Goal: Task Accomplishment & Management: Complete application form

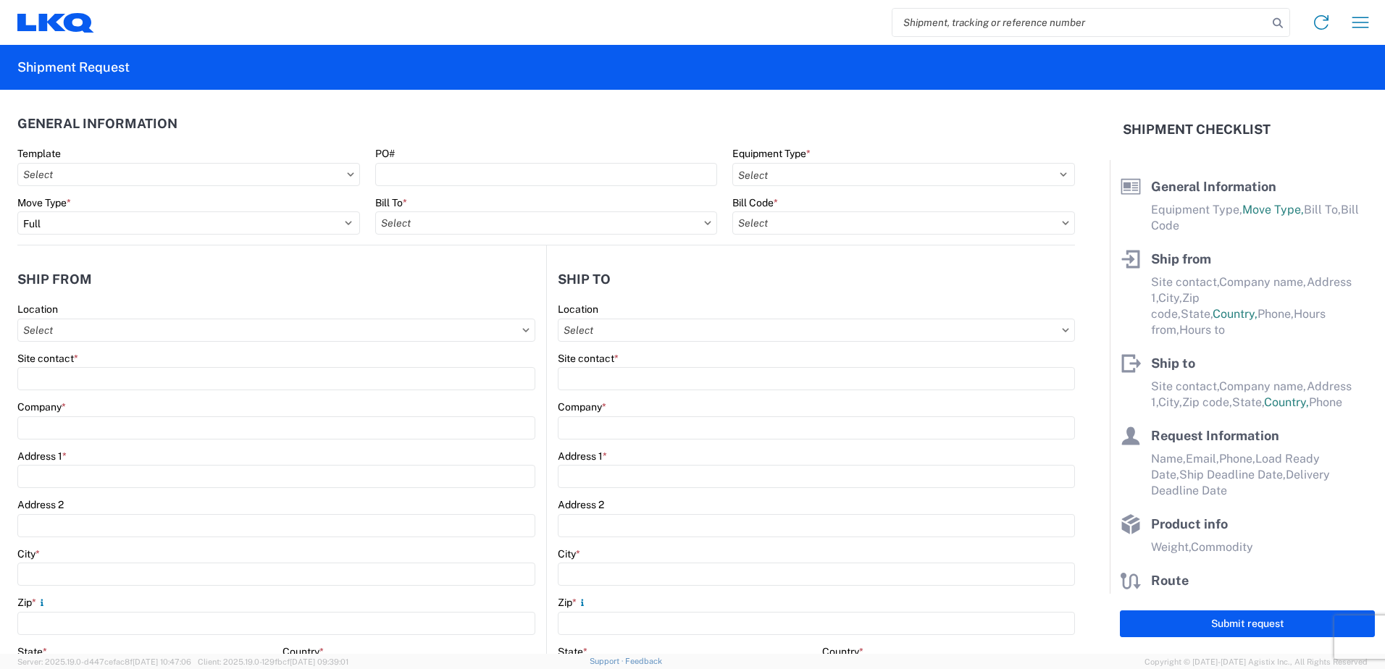
select select "FULL"
select select "US"
select select "LBS"
click at [105, 183] on input "text" at bounding box center [188, 174] width 343 height 23
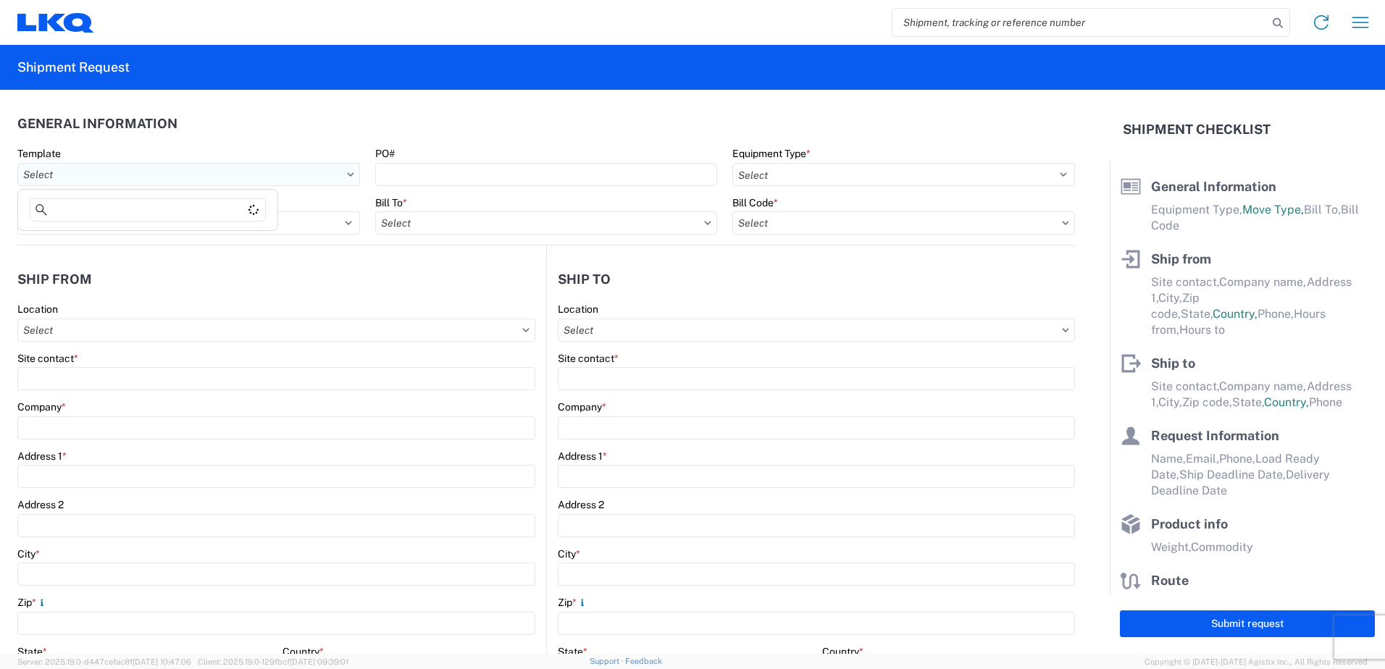
click at [55, 175] on input "text" at bounding box center [188, 174] width 343 height 23
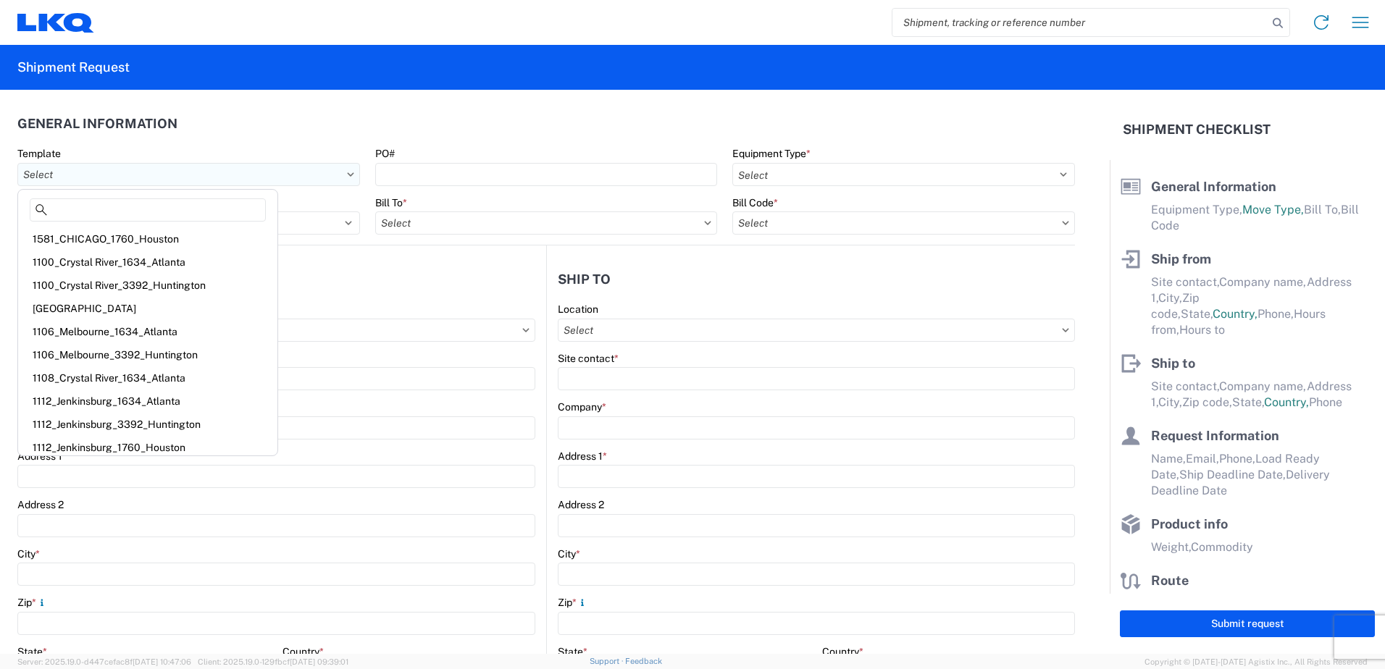
click at [345, 177] on input "text" at bounding box center [188, 174] width 343 height 23
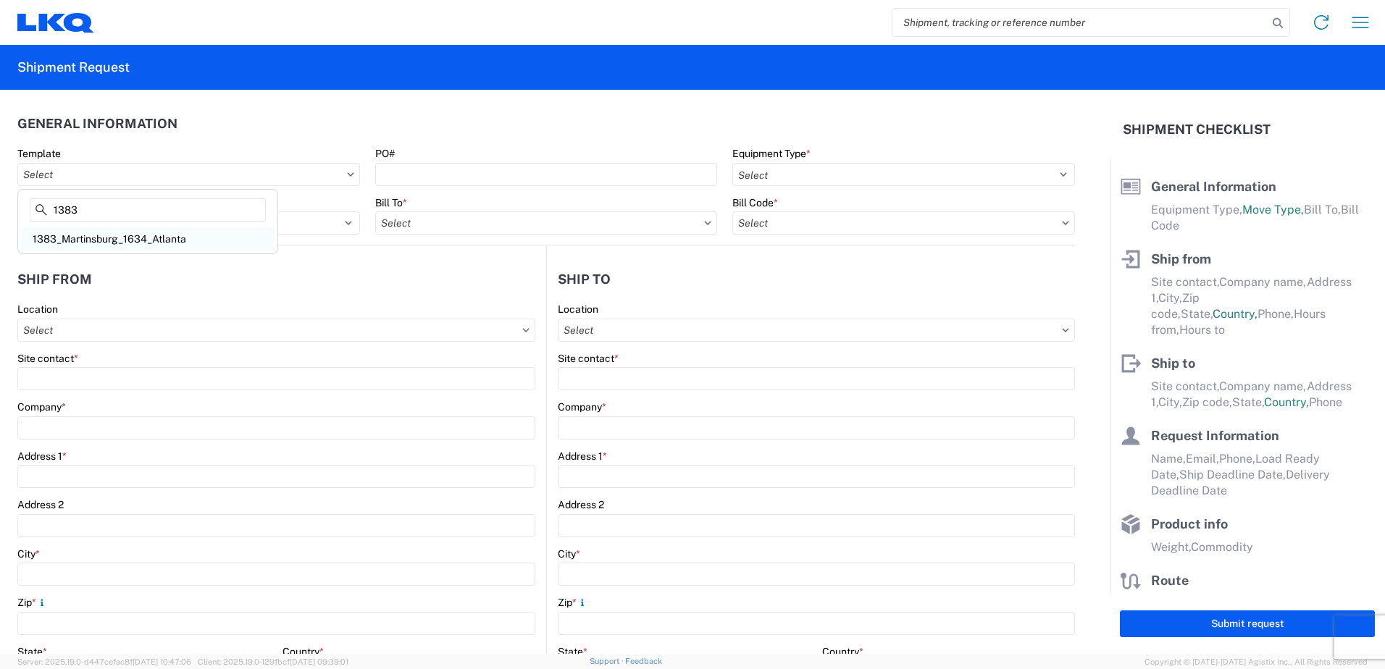
type input "1383"
click at [97, 238] on div "1383_Martinsburg_1634_Atlanta" at bounding box center [147, 238] width 253 height 23
type input "1383_Martinsburg_1634_Atlanta"
select select
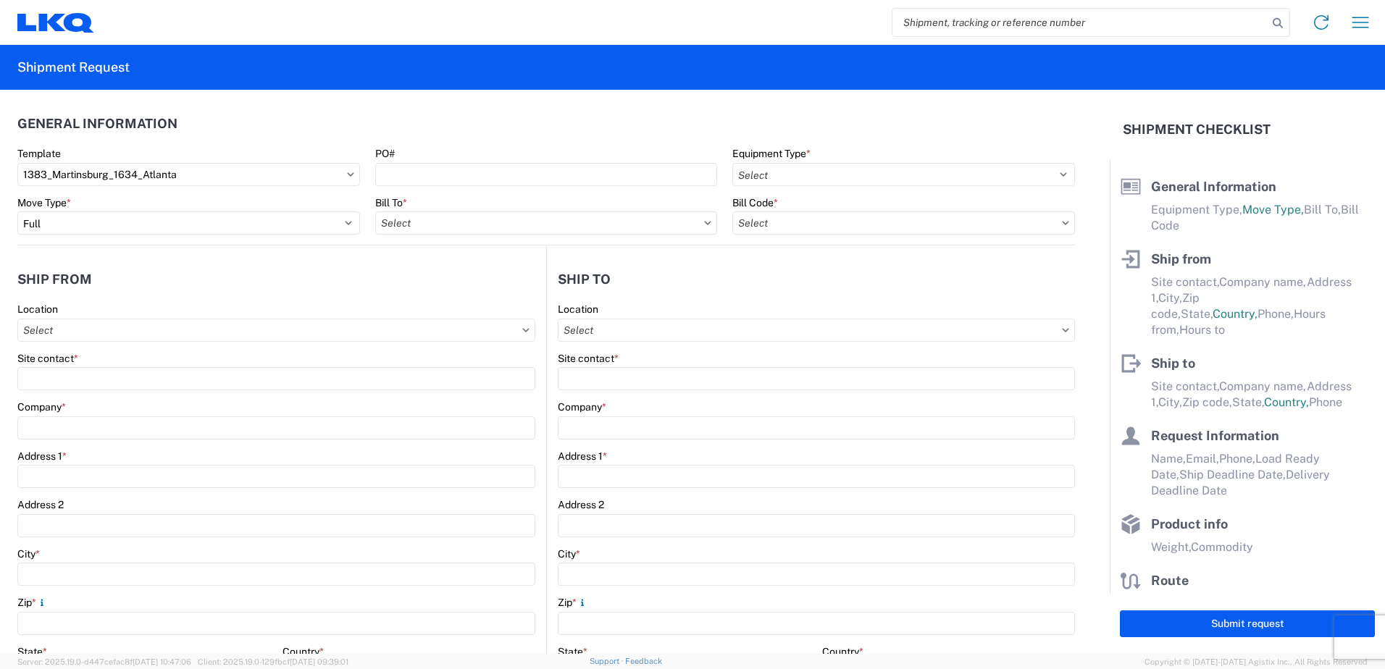
type input "Shipping"
type input "LKQ [PERSON_NAME]'s Auto Enterprises"
type input "[STREET_ADDRESS]"
type input "[GEOGRAPHIC_DATA]"
type input "25404"
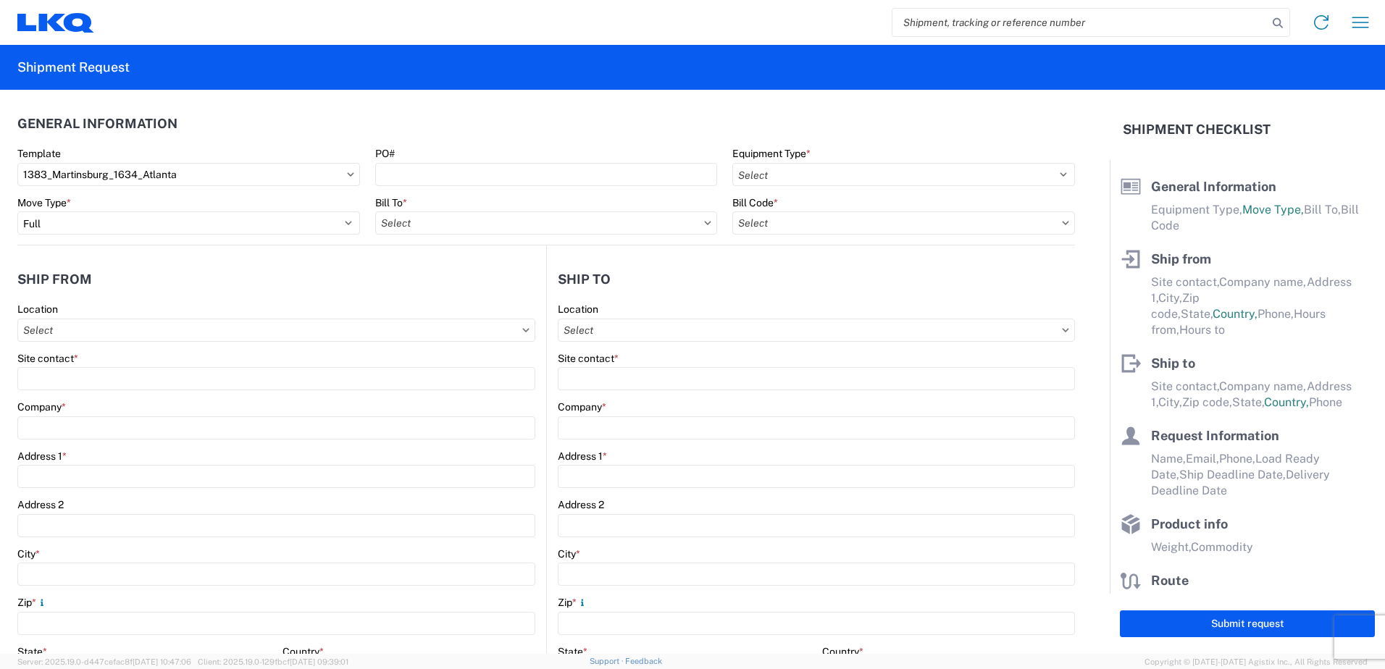
type input "Receiving"
type input "Atlanta - [PERSON_NAME] - Boat Rock"
type input "[STREET_ADDRESS]"
type input "[GEOGRAPHIC_DATA]"
type input "30336"
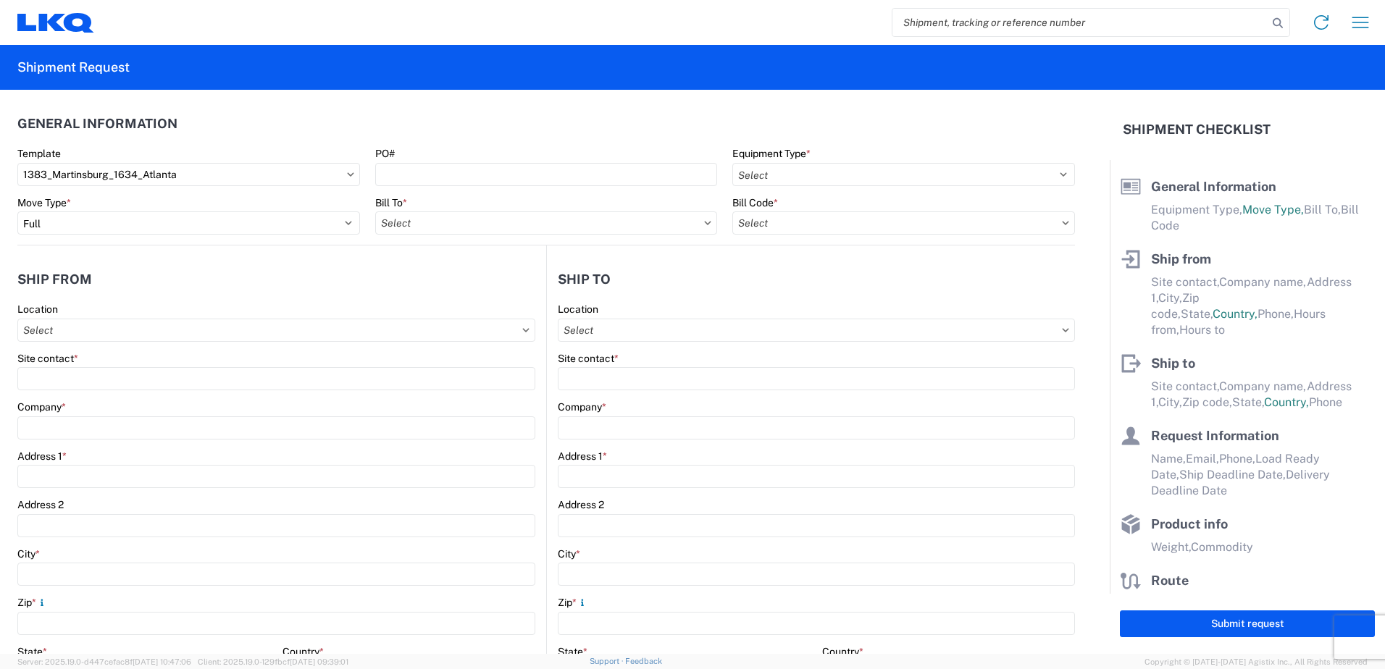
type input "[DATE]"
type input "42000"
type input "Engines, Transmissions"
type input "1"
type input "12"
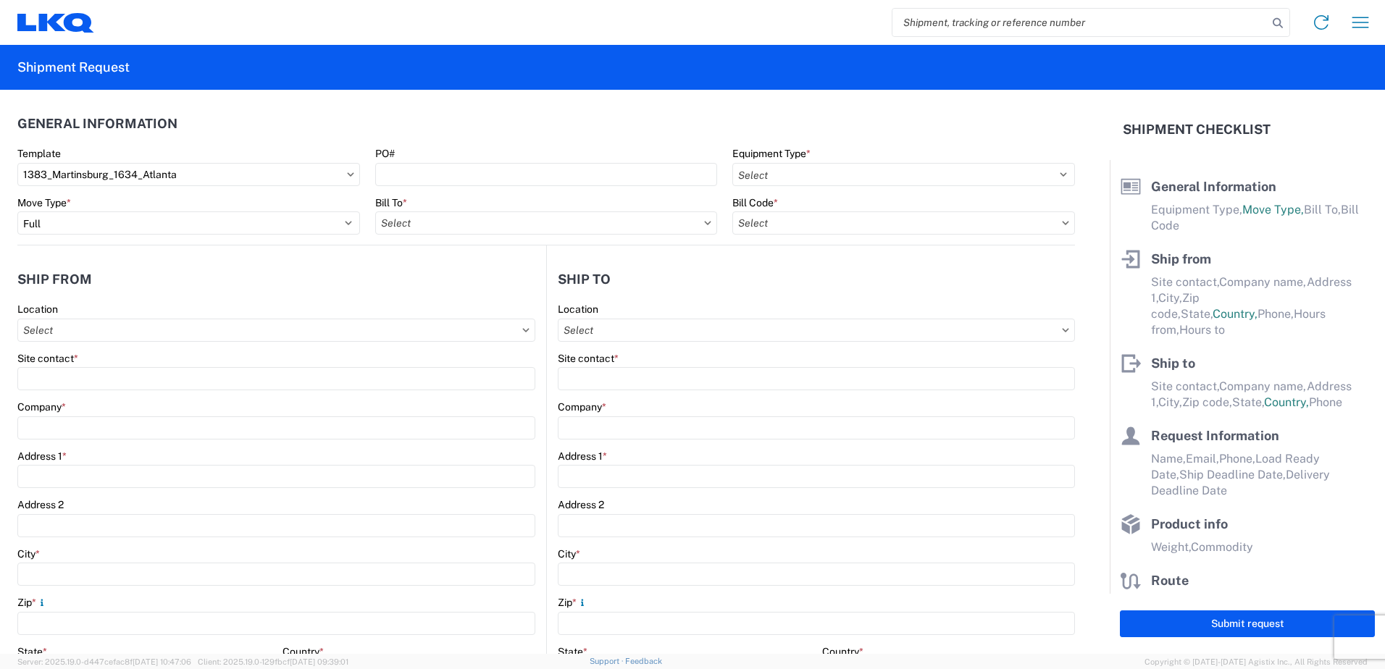
type input "12"
select select "IN"
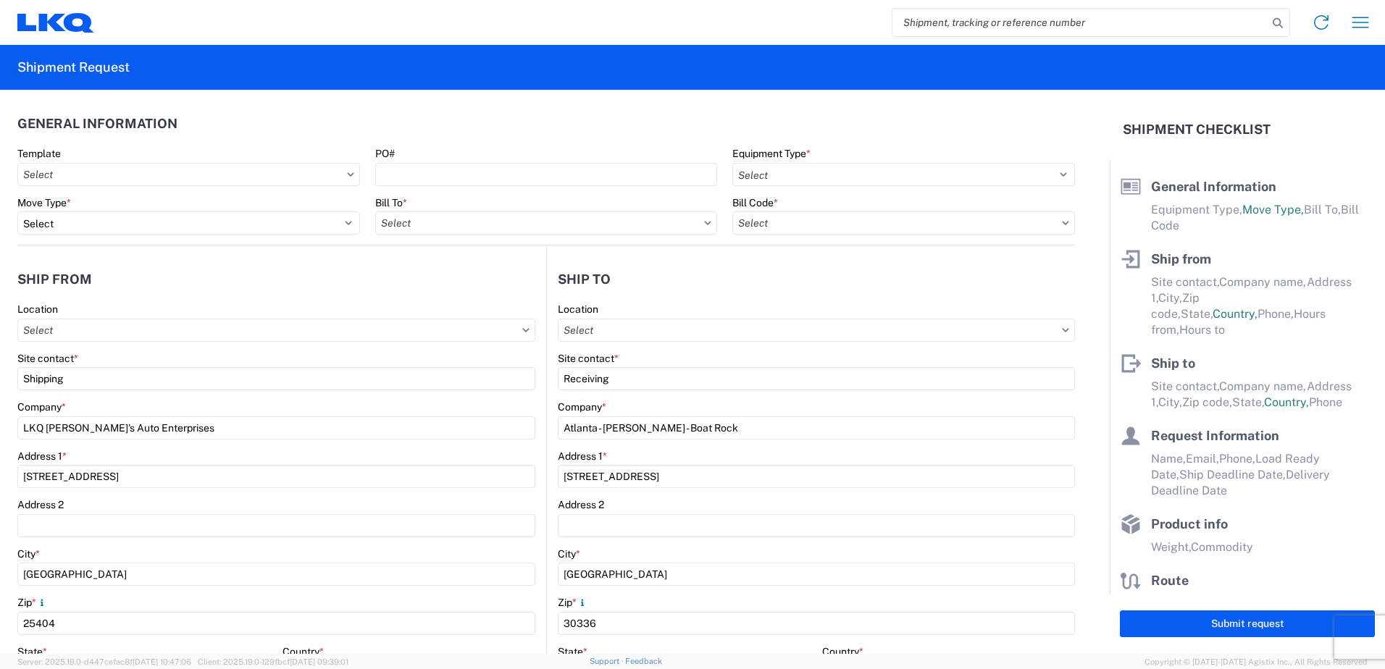
type input "1383 - LKQ [PERSON_NAME]'s Auto Enterprises"
type input "1634 - [GEOGRAPHIC_DATA] - [PERSON_NAME] - Boat Rock"
select select "US"
select select "GA"
select select "US"
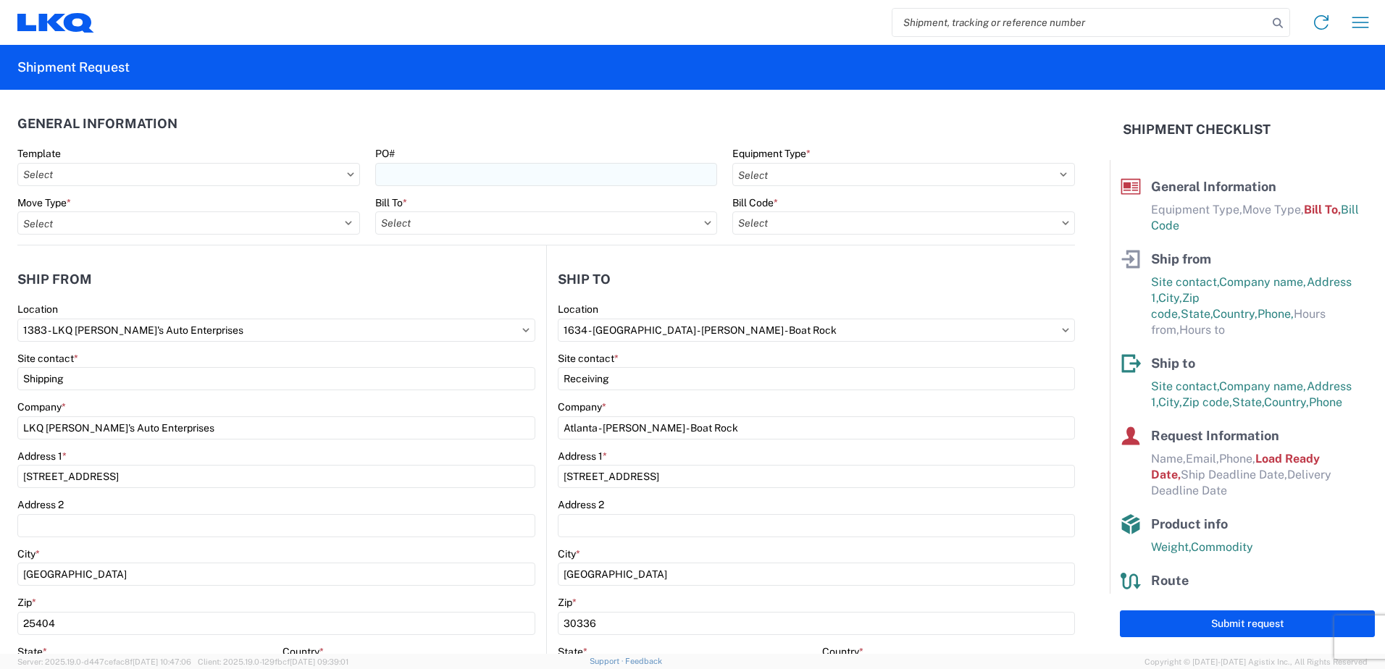
type input "1383-6300-66000-0000 - 1383 Freight Out"
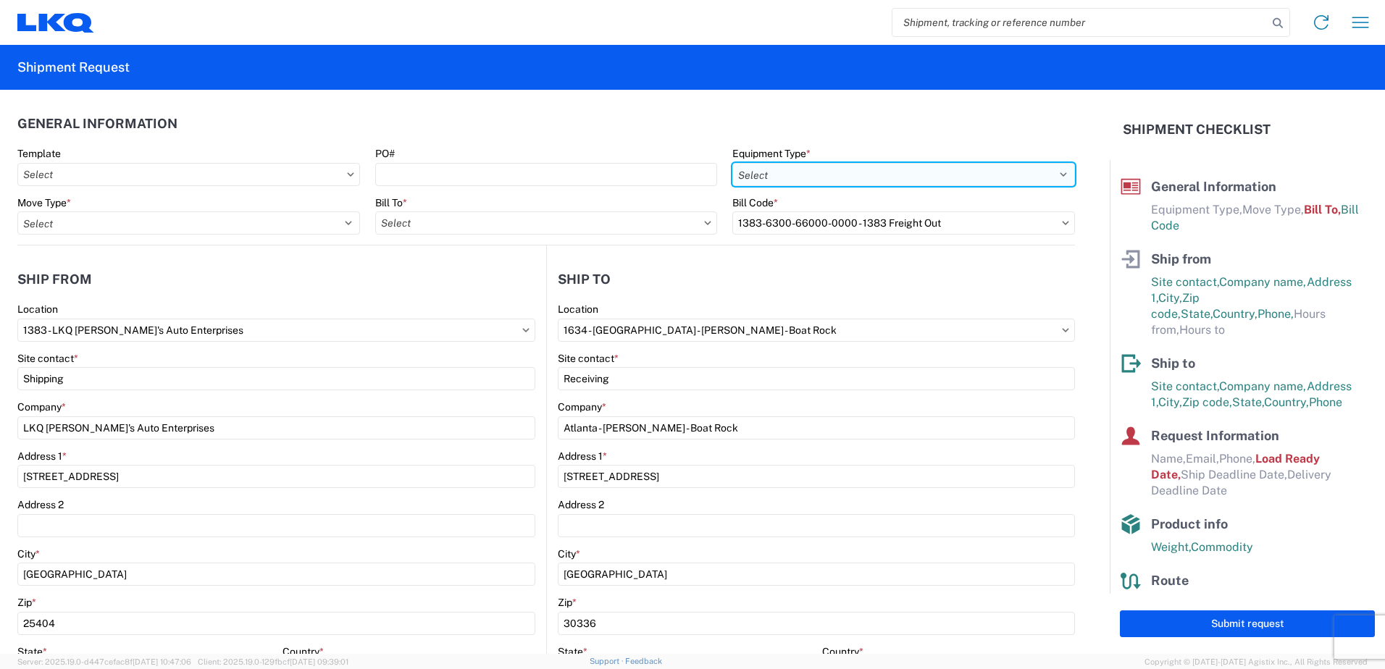
click at [763, 172] on select "Select 53’ Dry Van Flatbed Dropdeck (van) Lowboy (flatbed) Rail" at bounding box center [903, 174] width 343 height 23
select select "STDV"
click at [732, 163] on select "Select 53’ Dry Van Flatbed Dropdeck (van) Lowboy (flatbed) Rail" at bounding box center [903, 174] width 343 height 23
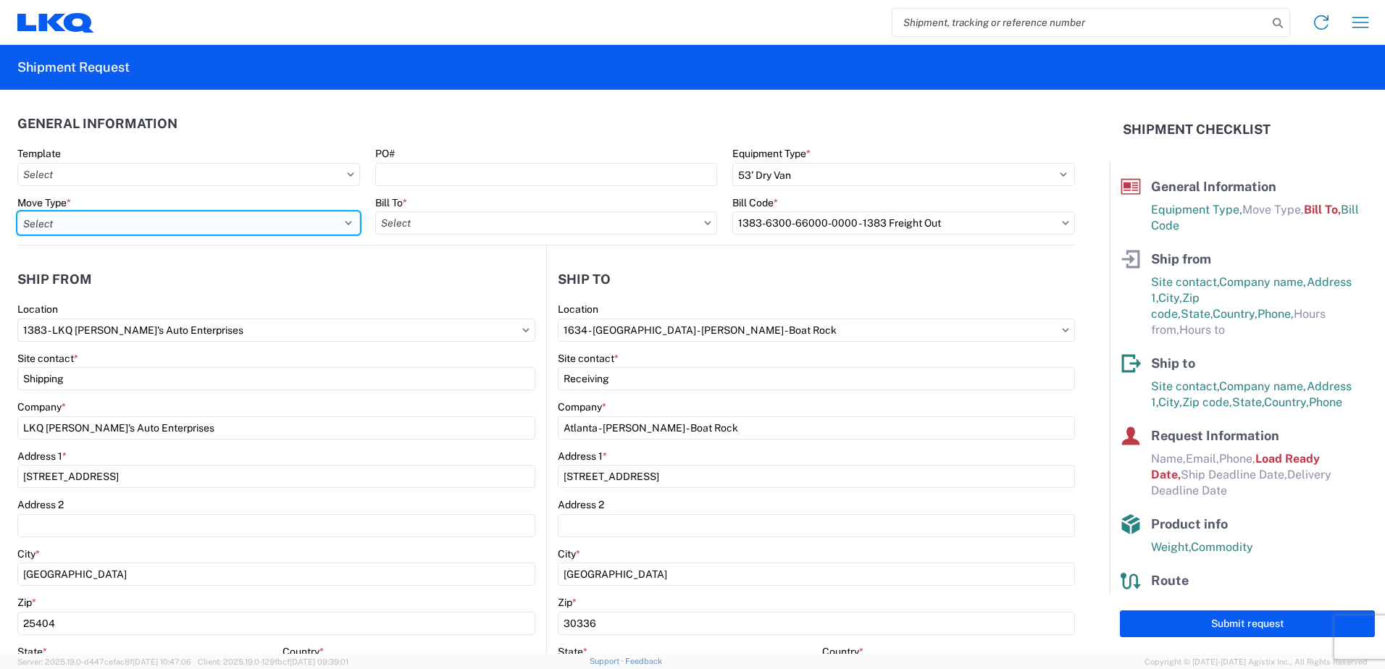
click at [286, 227] on select "Select Full Partial TL" at bounding box center [188, 222] width 343 height 23
select select "FULL"
click at [17, 211] on select "Select Full Partial TL" at bounding box center [188, 222] width 343 height 23
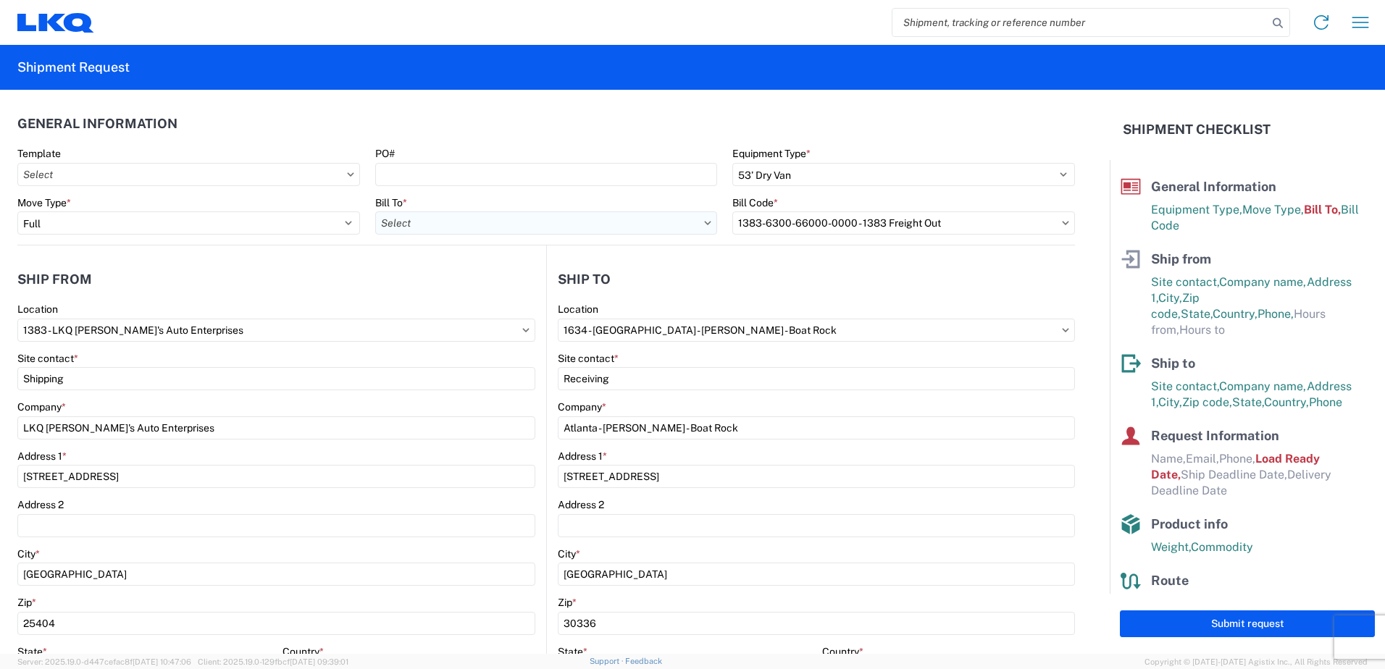
click at [399, 224] on input "text" at bounding box center [546, 222] width 343 height 23
type input "1383"
click at [458, 287] on div "1383 - LKQ [PERSON_NAME]'s Auto Enterprises" at bounding box center [501, 287] width 253 height 23
type input "1383 - LKQ [PERSON_NAME]'s Auto Enterprises"
click at [897, 225] on input "text" at bounding box center [903, 222] width 343 height 23
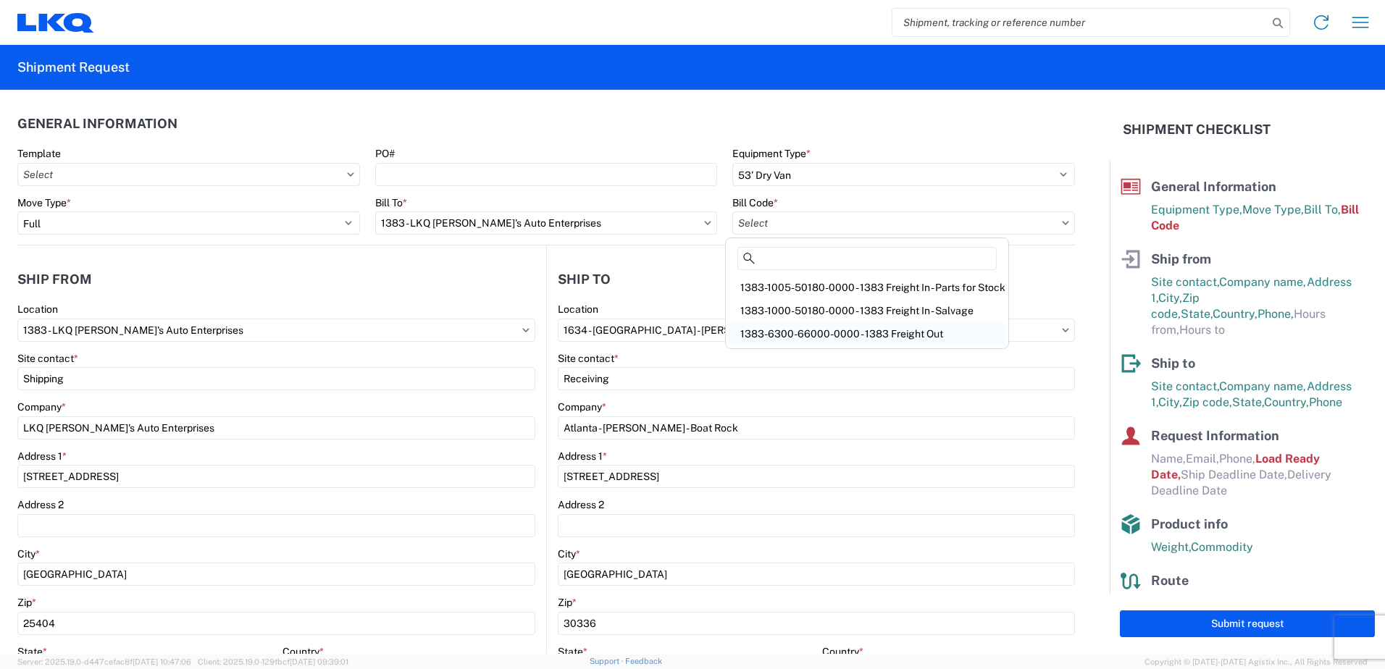
click at [900, 340] on div "1383-6300-66000-0000 - 1383 Freight Out" at bounding box center [867, 333] width 277 height 23
type input "1383-6300-66000-0000 - 1383 Freight Out"
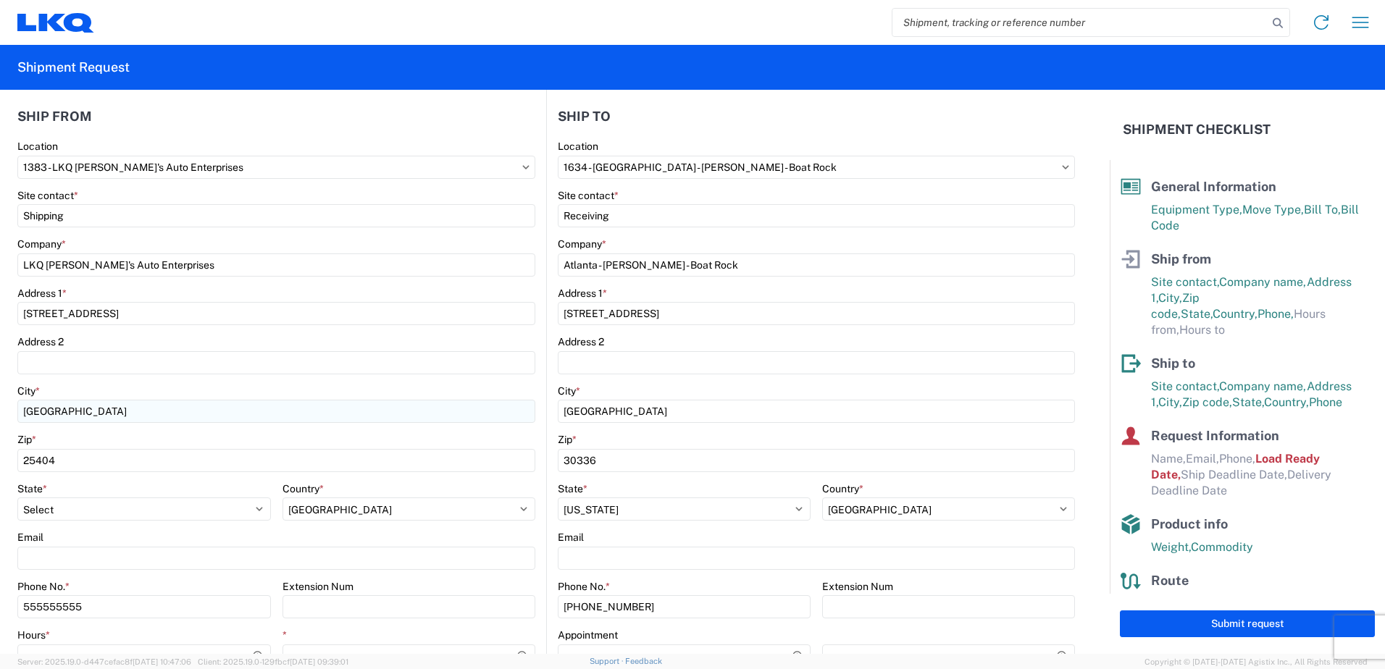
scroll to position [290, 0]
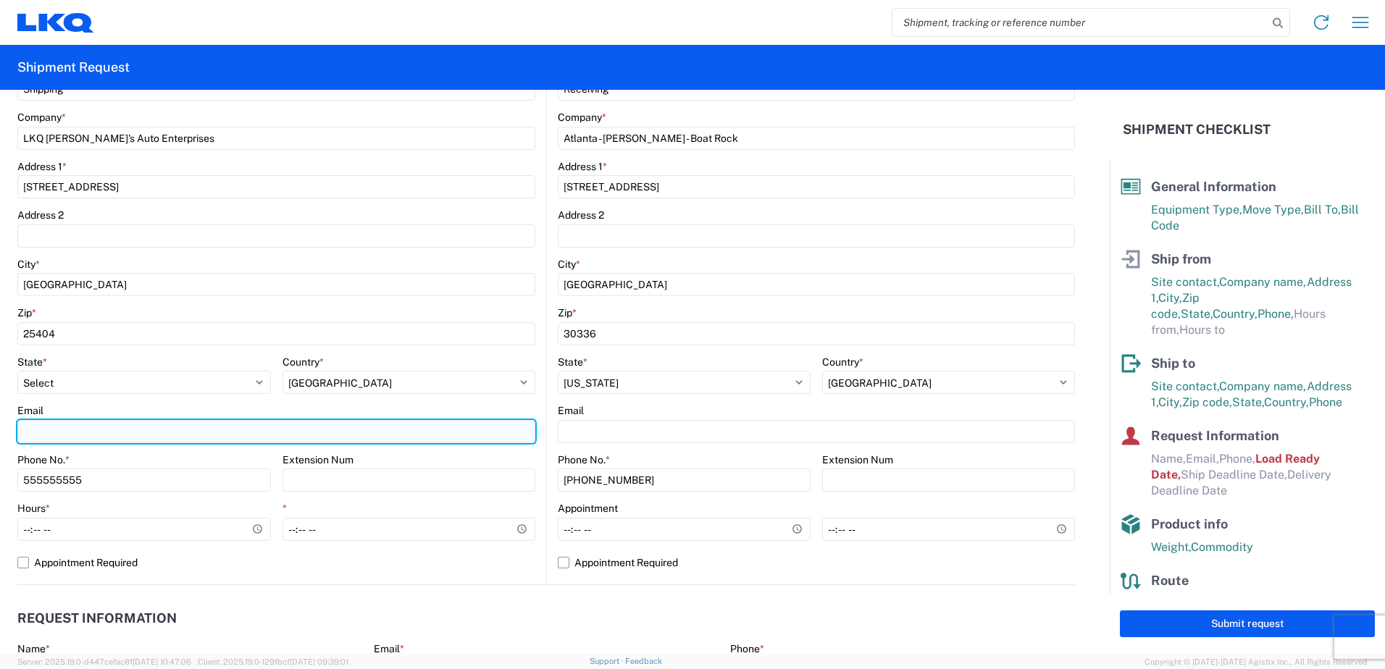
click at [32, 429] on input "Email" at bounding box center [276, 431] width 518 height 23
type input "[EMAIL_ADDRESS][DOMAIN_NAME]"
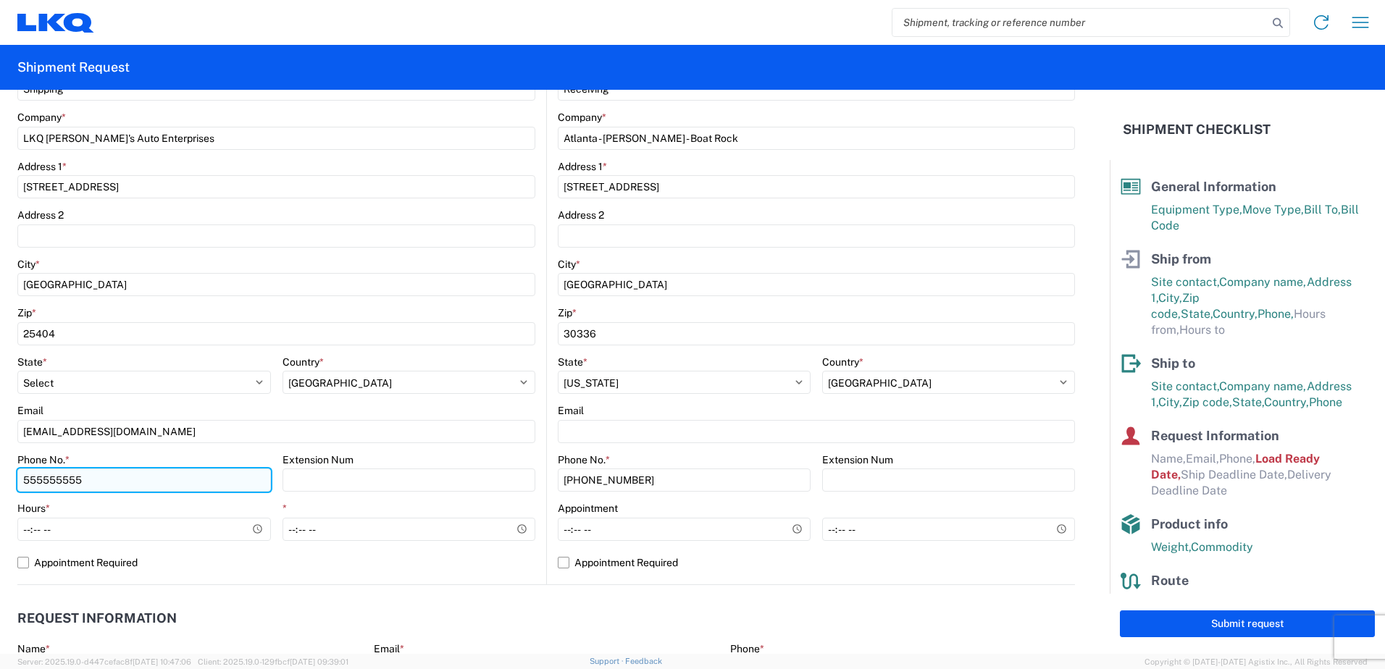
click at [103, 486] on input "555555555" at bounding box center [143, 480] width 253 height 23
type input "5"
type input "5712202152"
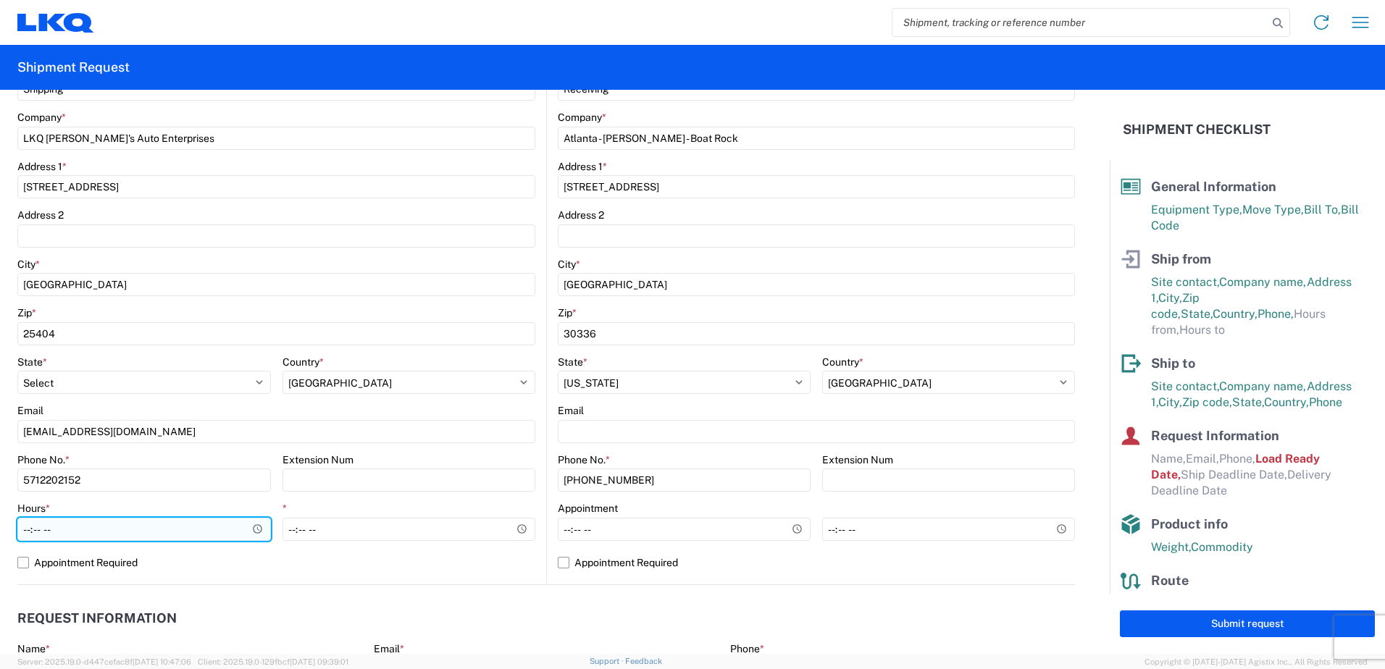
click at [125, 525] on input "Hours *" at bounding box center [143, 529] width 253 height 23
type input "09:00"
click at [274, 573] on div "1383 Location 1383 - LKQ Ernie's Auto Enterprises Site contact * Shipping Compa…" at bounding box center [276, 298] width 518 height 571
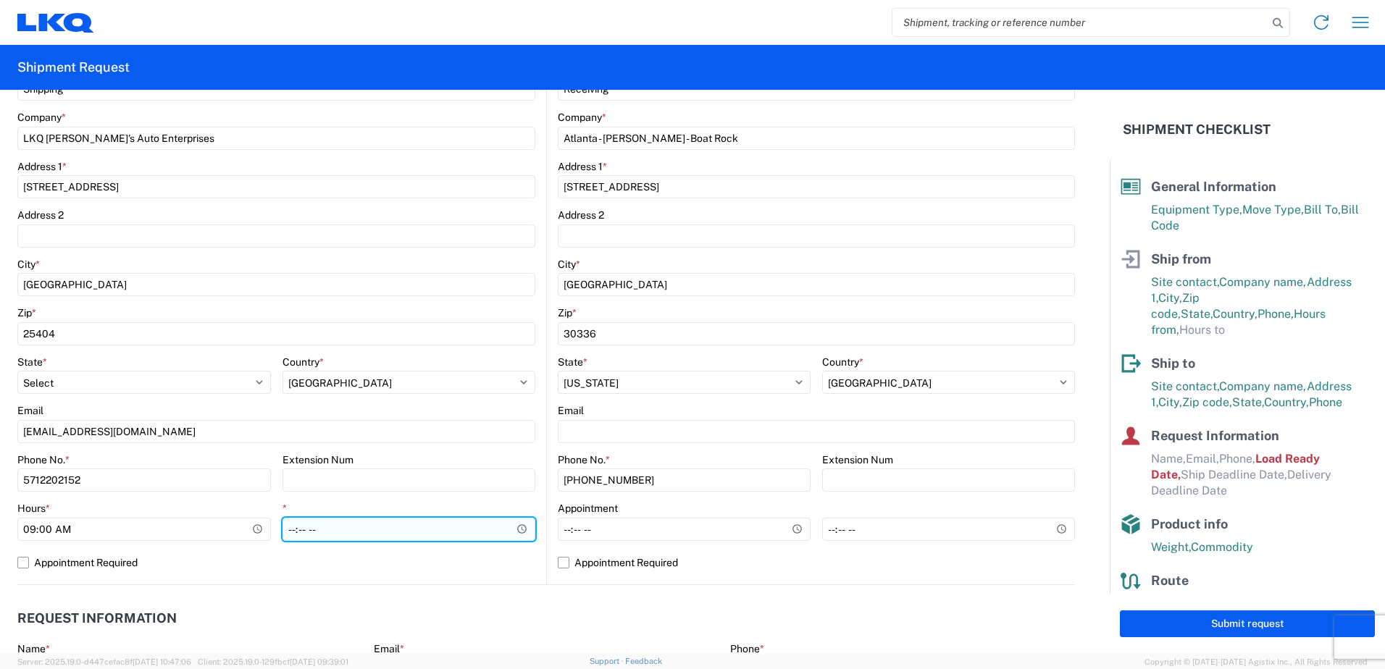
click at [286, 529] on input "*" at bounding box center [408, 529] width 253 height 23
type input "14:00"
click at [298, 560] on label "Appointment Required" at bounding box center [276, 562] width 518 height 23
click at [0, 0] on input "Appointment Required" at bounding box center [0, 0] width 0 height 0
select select "US"
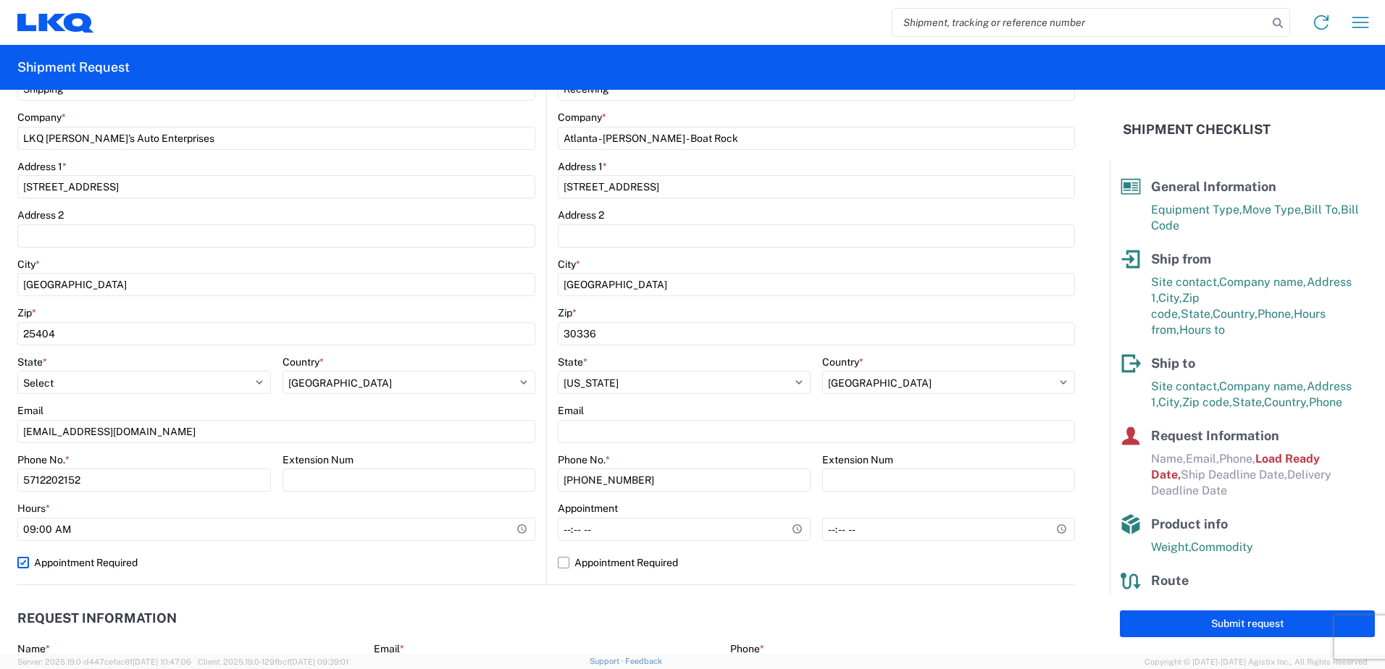
click at [20, 563] on label "Appointment Required" at bounding box center [276, 562] width 518 height 23
click at [0, 0] on input "Appointment Required" at bounding box center [0, 0] width 0 height 0
select select "WV"
select select "US"
click at [396, 553] on label "Appointment Required" at bounding box center [276, 562] width 518 height 23
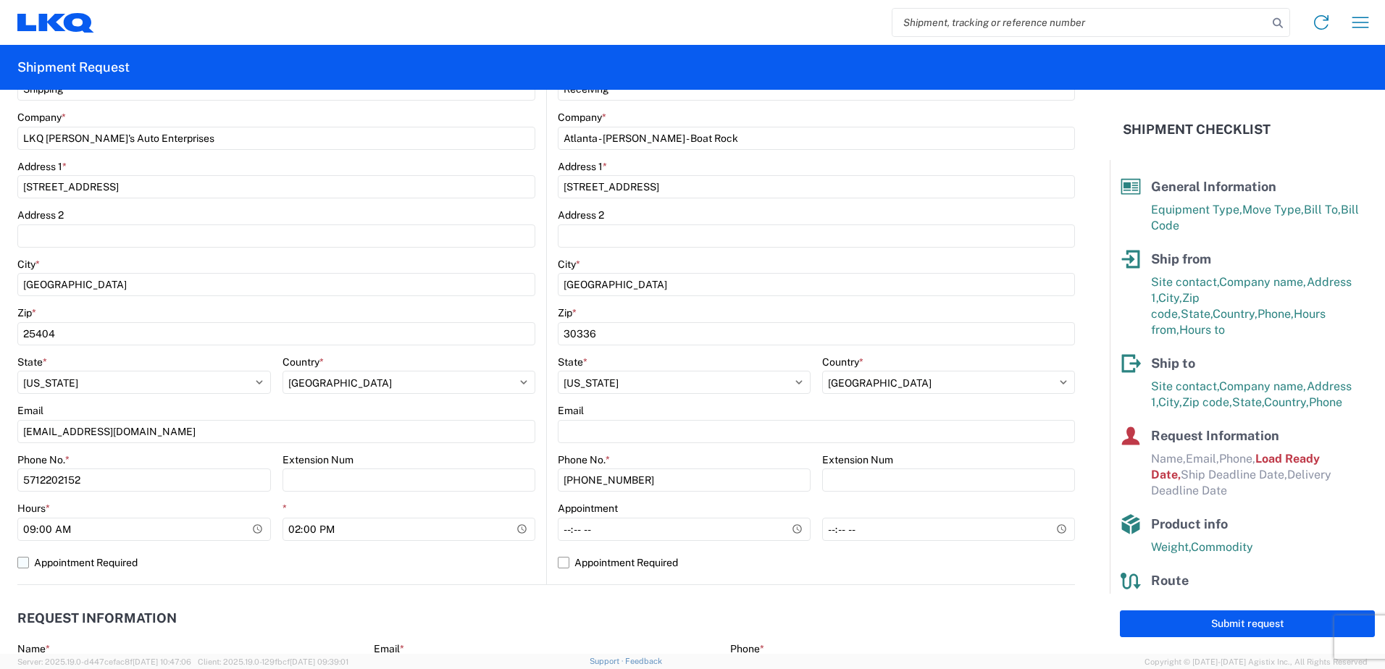
click at [0, 0] on input "Appointment Required" at bounding box center [0, 0] width 0 height 0
select select "US"
click at [24, 561] on label "Appointment Required" at bounding box center [276, 562] width 518 height 23
click at [0, 0] on input "Appointment Required" at bounding box center [0, 0] width 0 height 0
select select "WV"
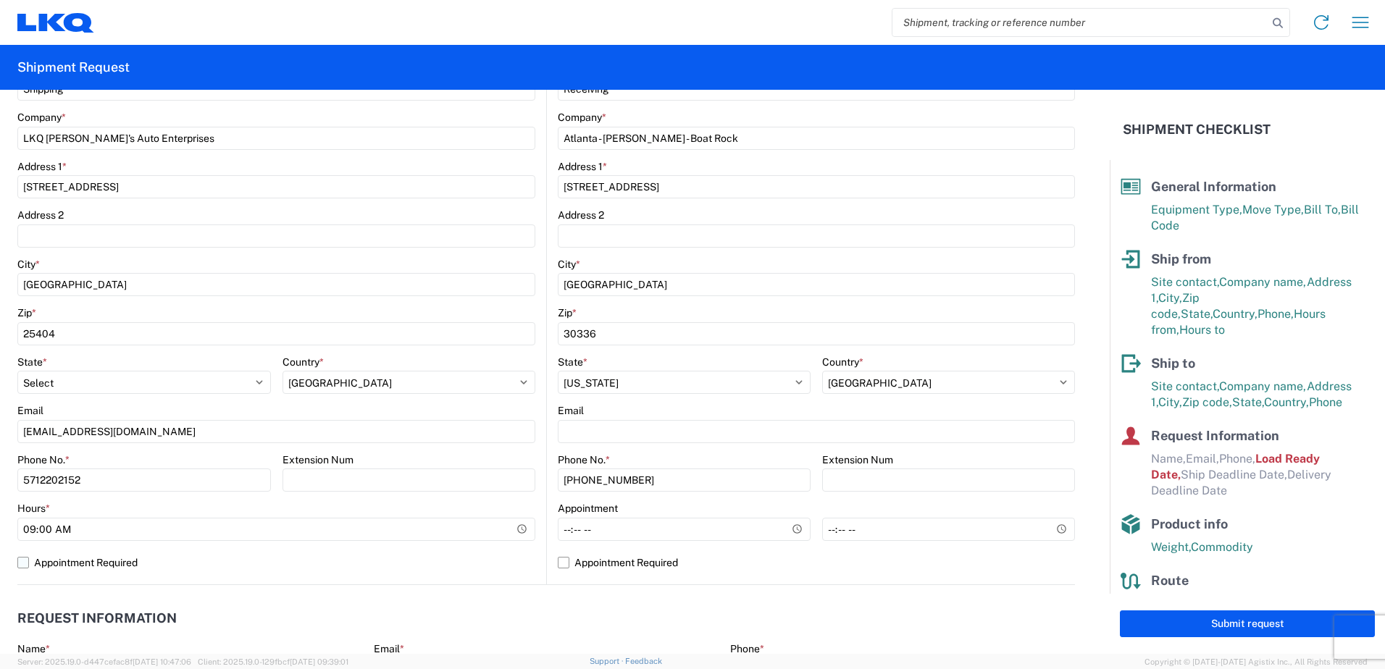
select select "US"
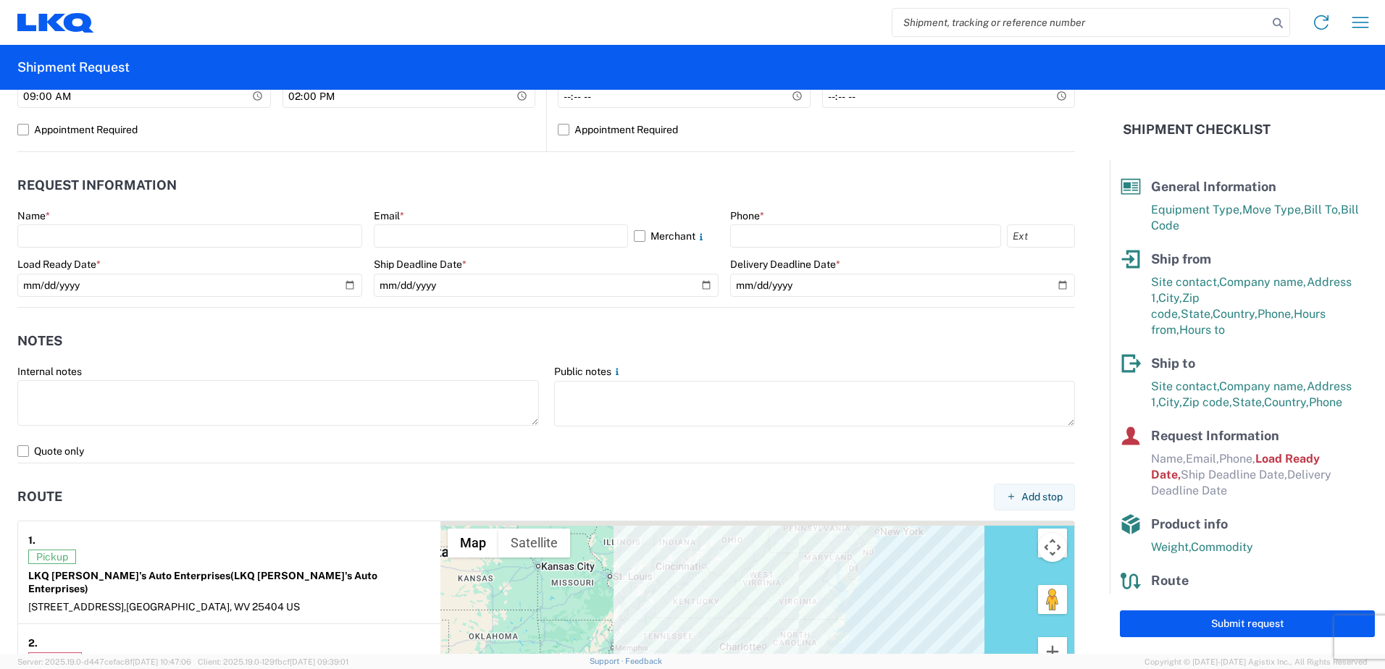
scroll to position [724, 0]
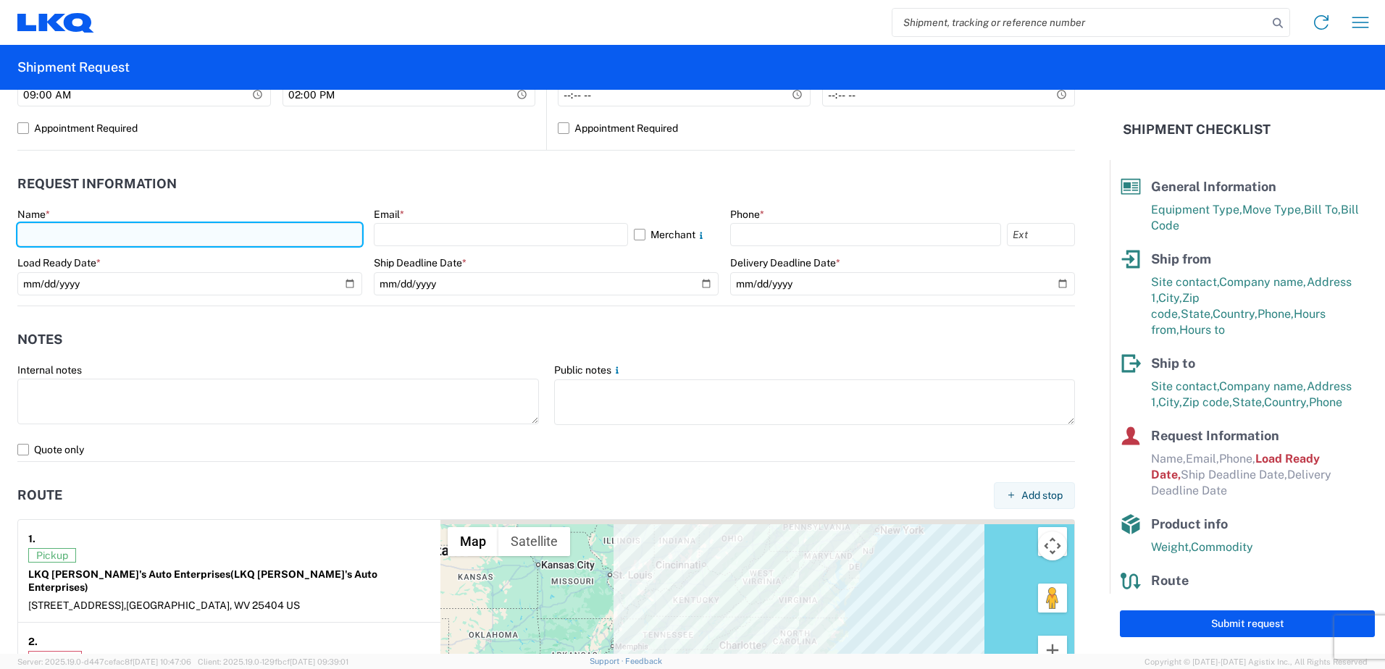
click at [23, 233] on input "text" at bounding box center [189, 234] width 345 height 23
type input "[PERSON_NAME]"
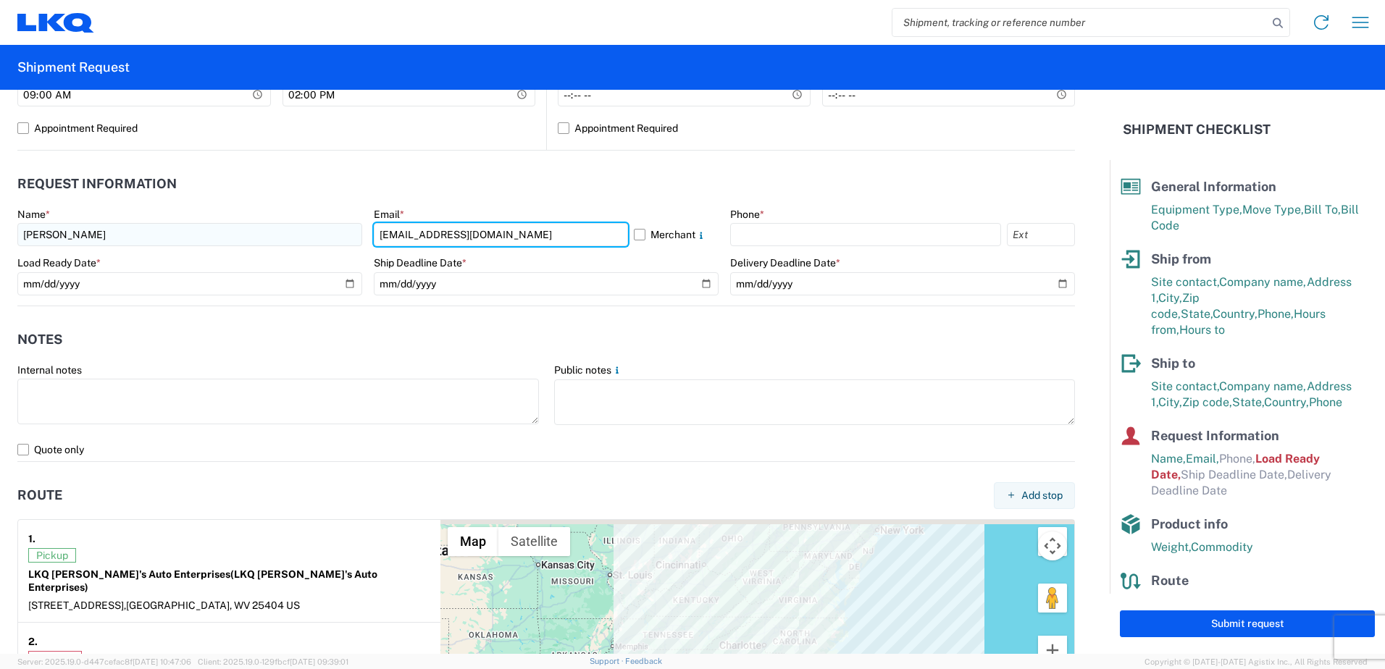
type input "[EMAIL_ADDRESS][DOMAIN_NAME]"
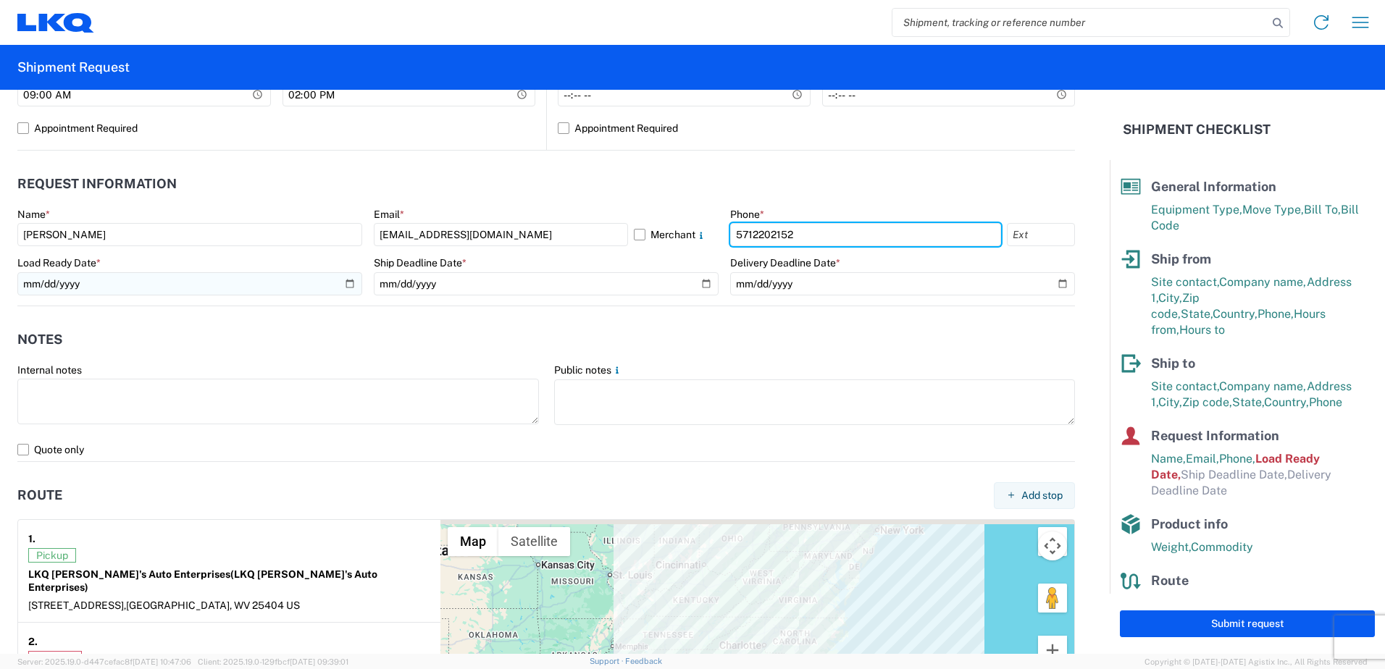
type input "5712202152"
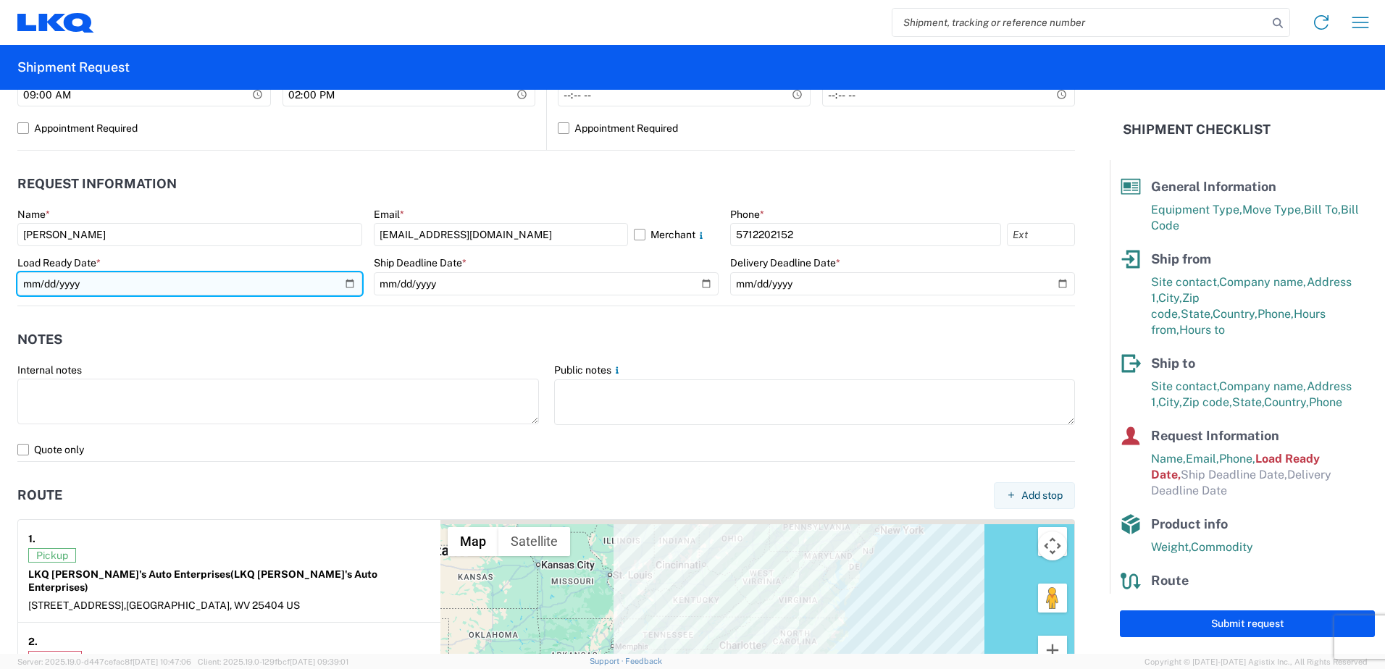
click at [345, 283] on input "[DATE]" at bounding box center [189, 283] width 345 height 23
type input "[DATE]"
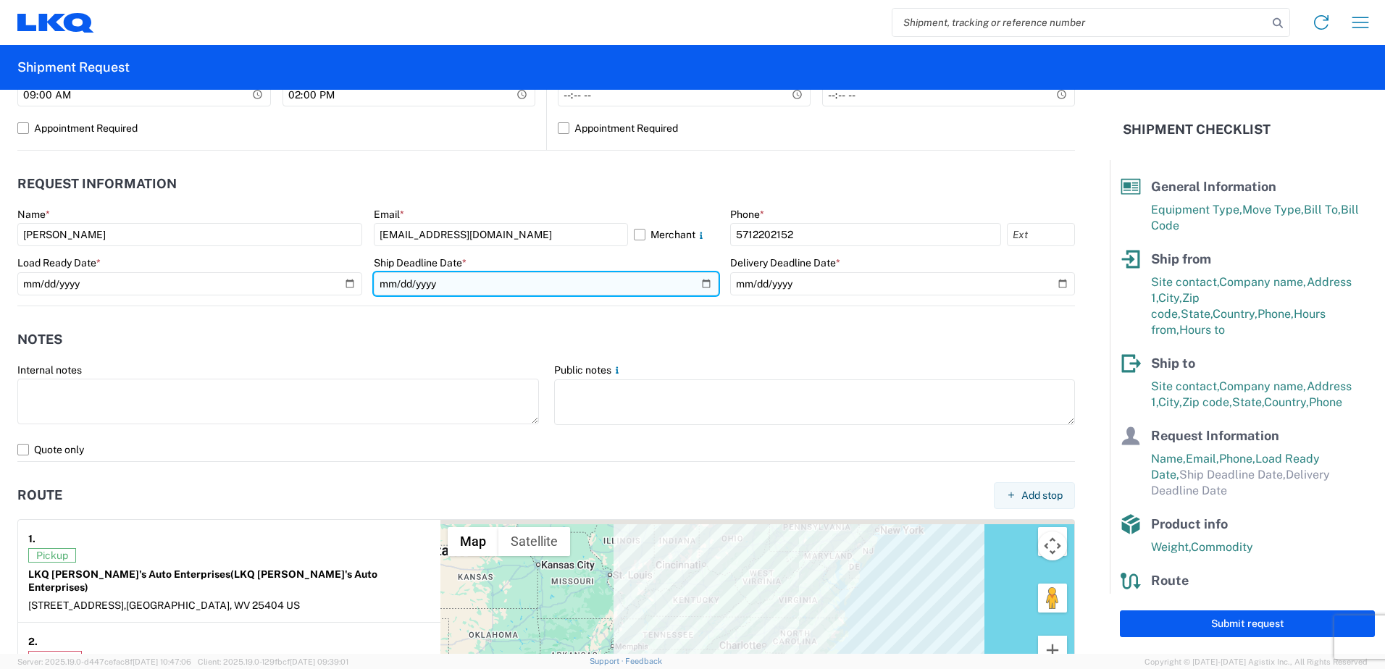
click at [699, 282] on input "date" at bounding box center [546, 283] width 345 height 23
type input "[DATE]"
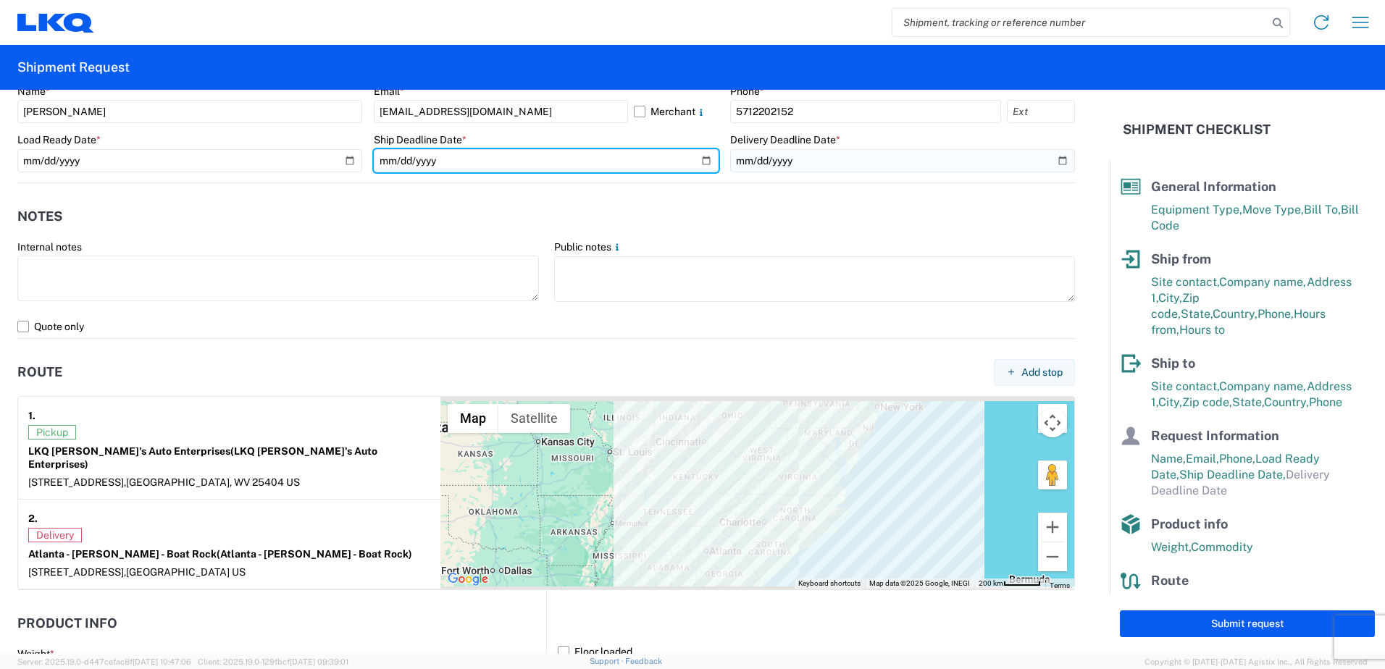
scroll to position [941, 0]
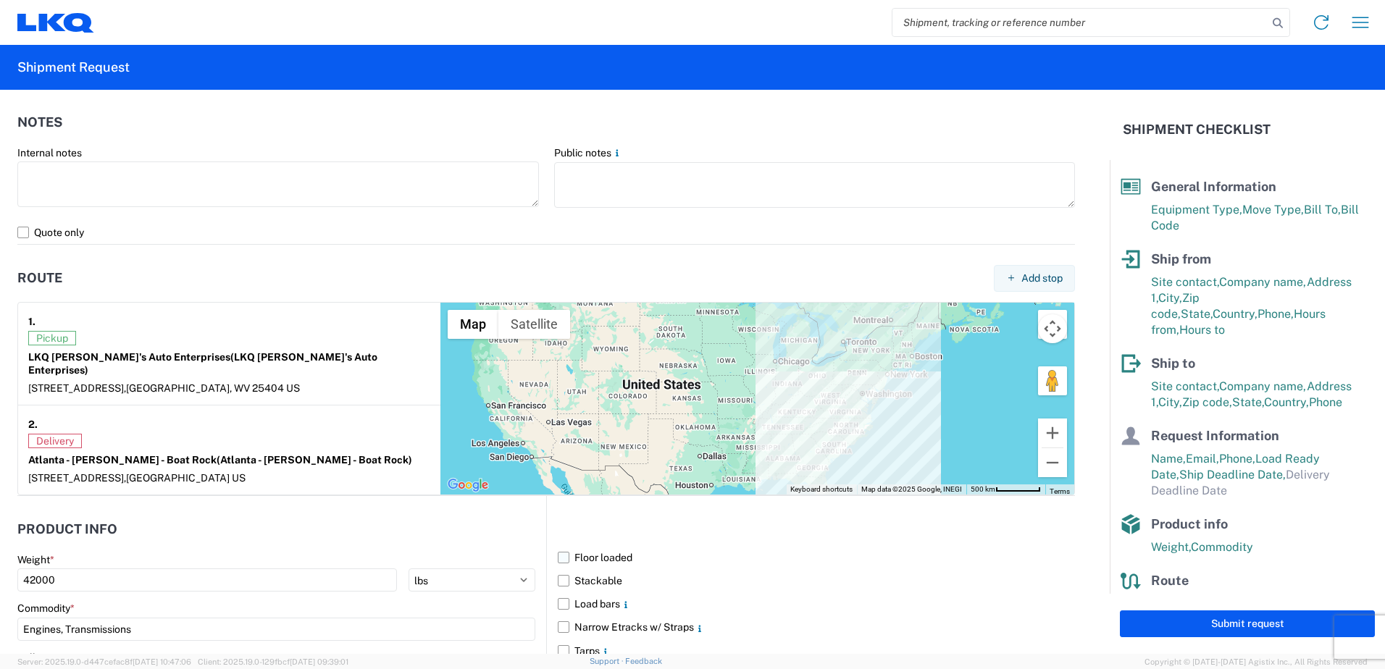
click at [563, 546] on label "Floor loaded" at bounding box center [816, 557] width 517 height 23
click at [0, 0] on input "Floor loaded" at bounding box center [0, 0] width 0 height 0
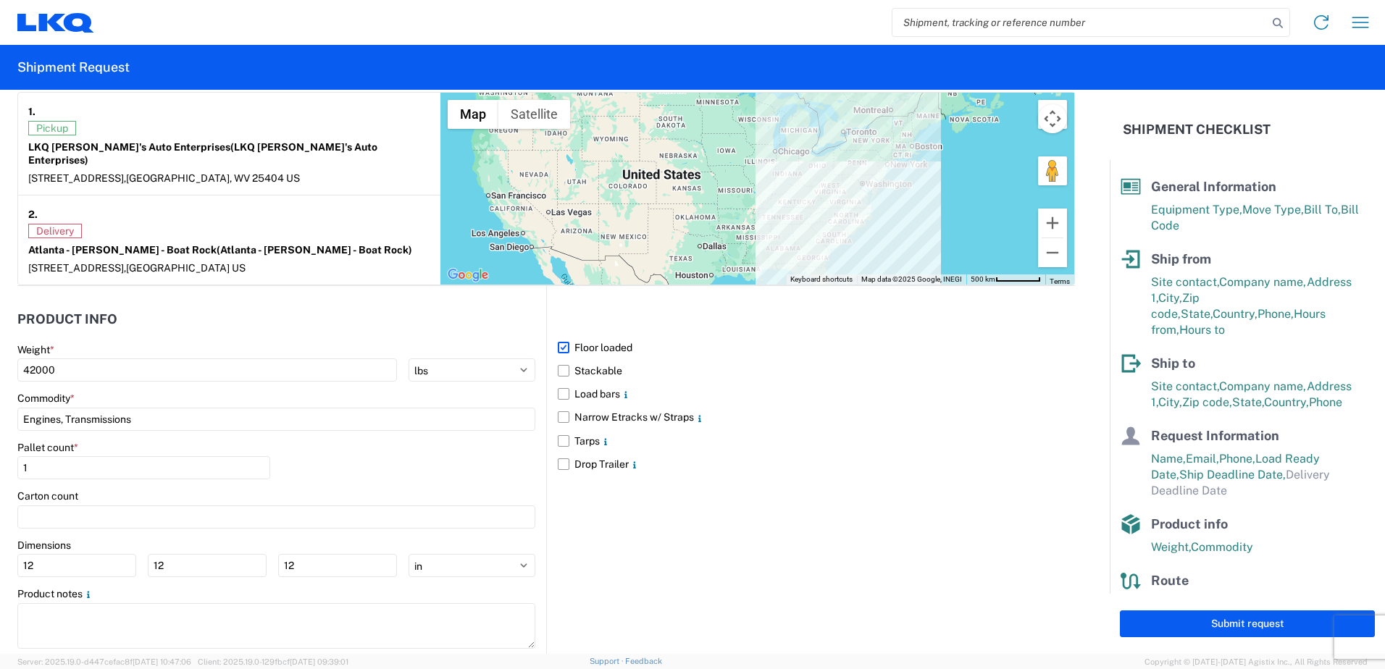
scroll to position [1159, 0]
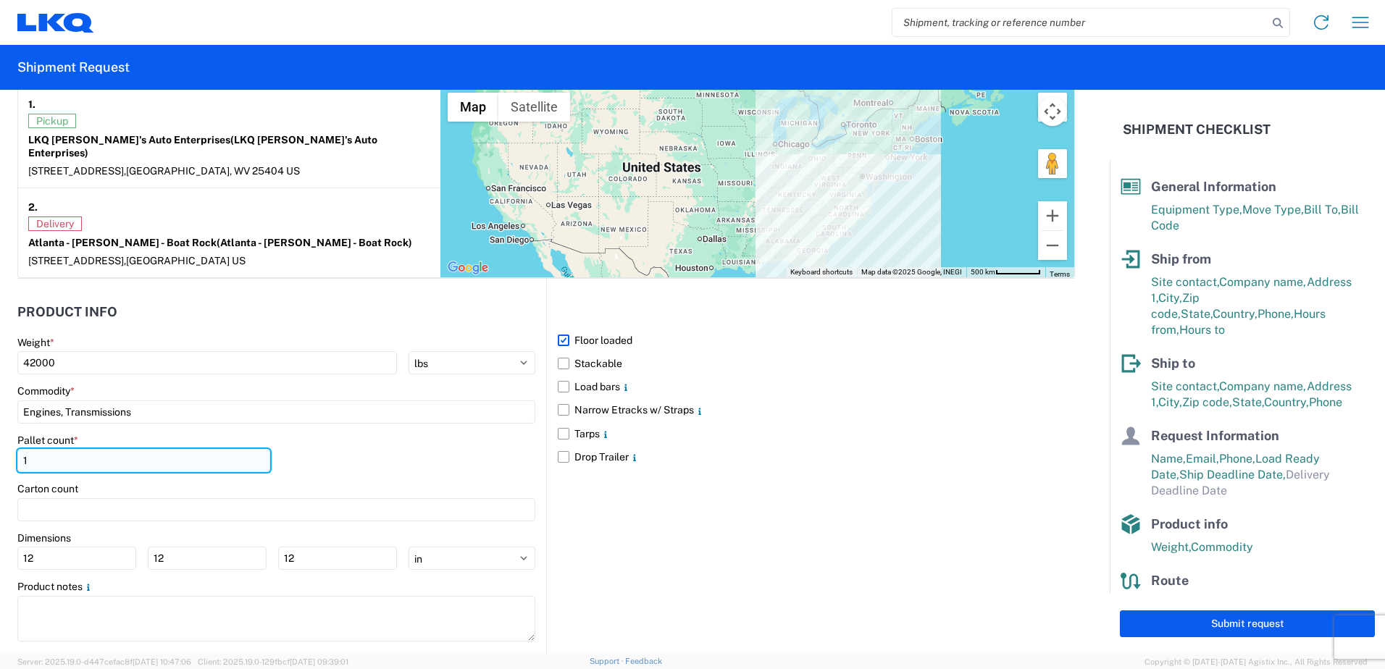
drag, startPoint x: 54, startPoint y: 447, endPoint x: 23, endPoint y: 452, distance: 31.5
click at [23, 452] on input "1" at bounding box center [143, 460] width 253 height 23
type input "24"
click at [302, 434] on div "Pallet count * 24" at bounding box center [276, 458] width 518 height 49
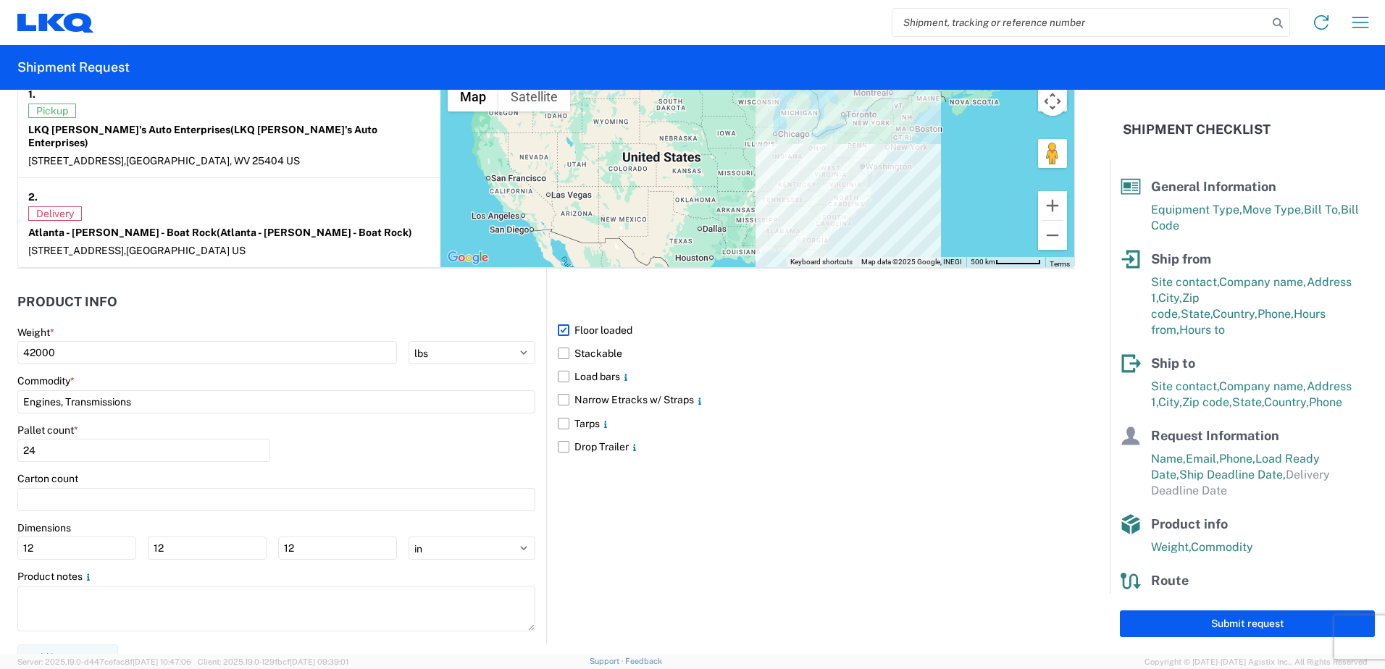
scroll to position [1173, 0]
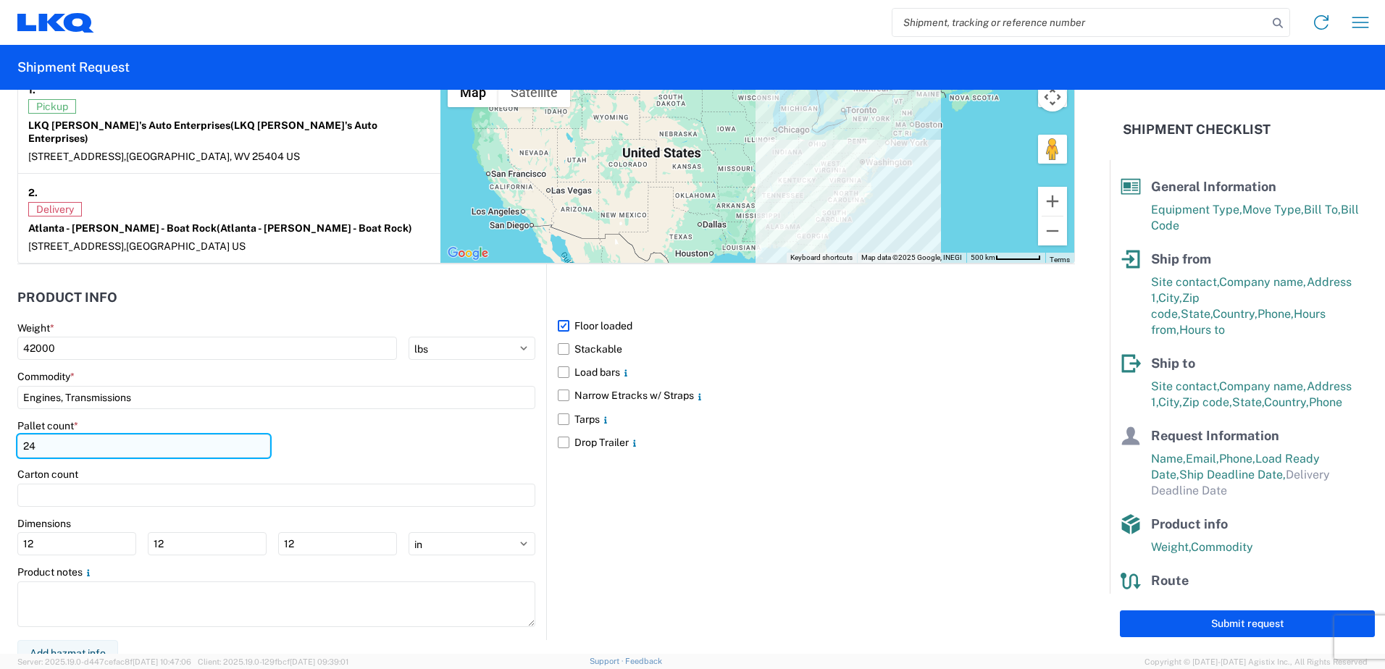
click at [54, 435] on input "24" at bounding box center [143, 446] width 253 height 23
click at [589, 496] on div "Floor loaded Stackable Load bars Narrow Etracks w/ Straps Tarps Drop Trailer" at bounding box center [810, 452] width 529 height 376
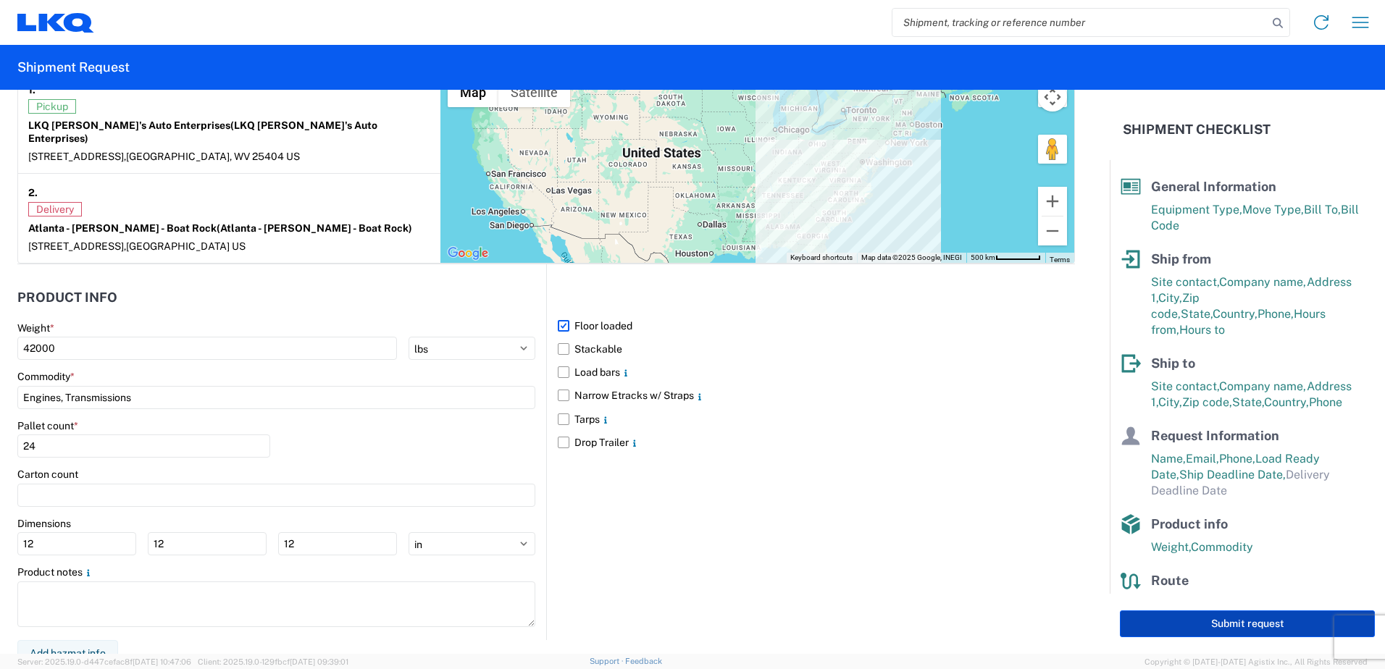
click at [1239, 624] on button "Submit request" at bounding box center [1247, 623] width 255 height 27
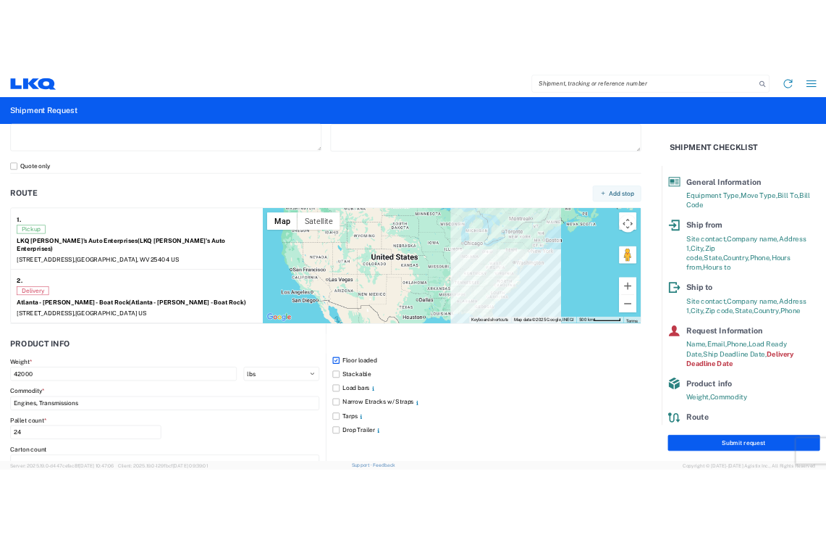
scroll to position [757, 0]
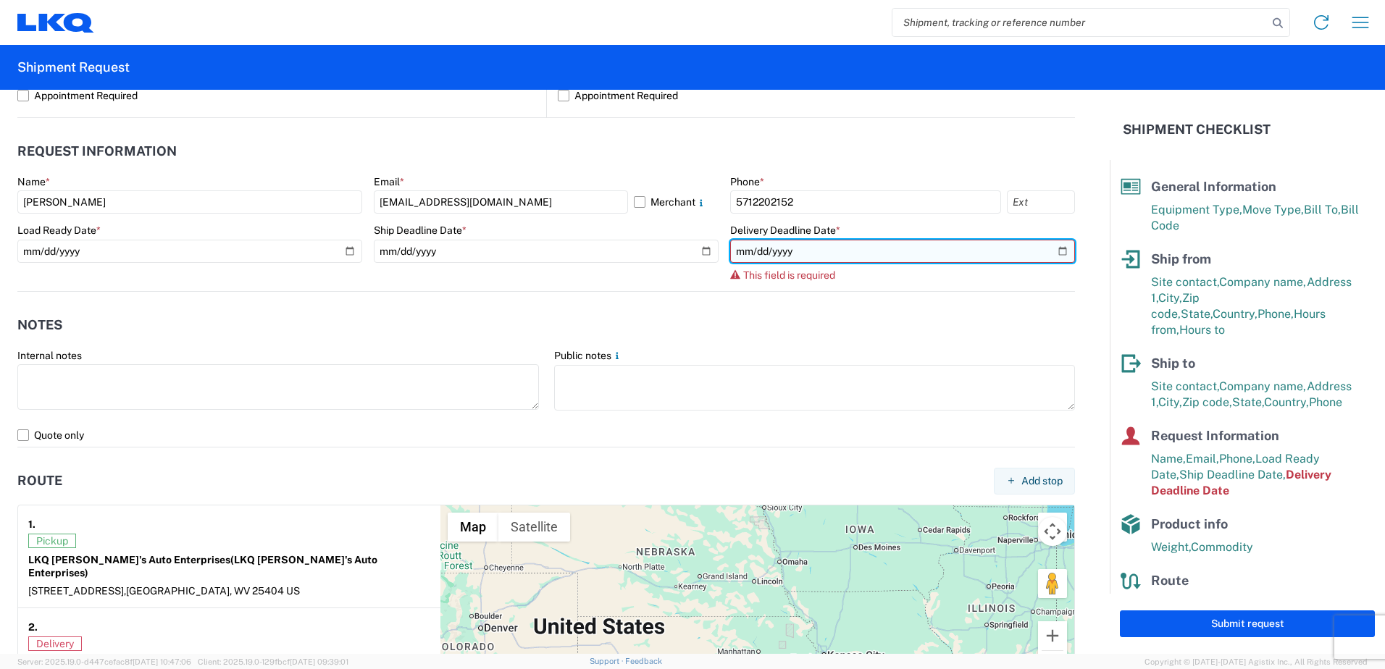
click at [1052, 246] on input "date" at bounding box center [902, 251] width 345 height 23
type input "[DATE]"
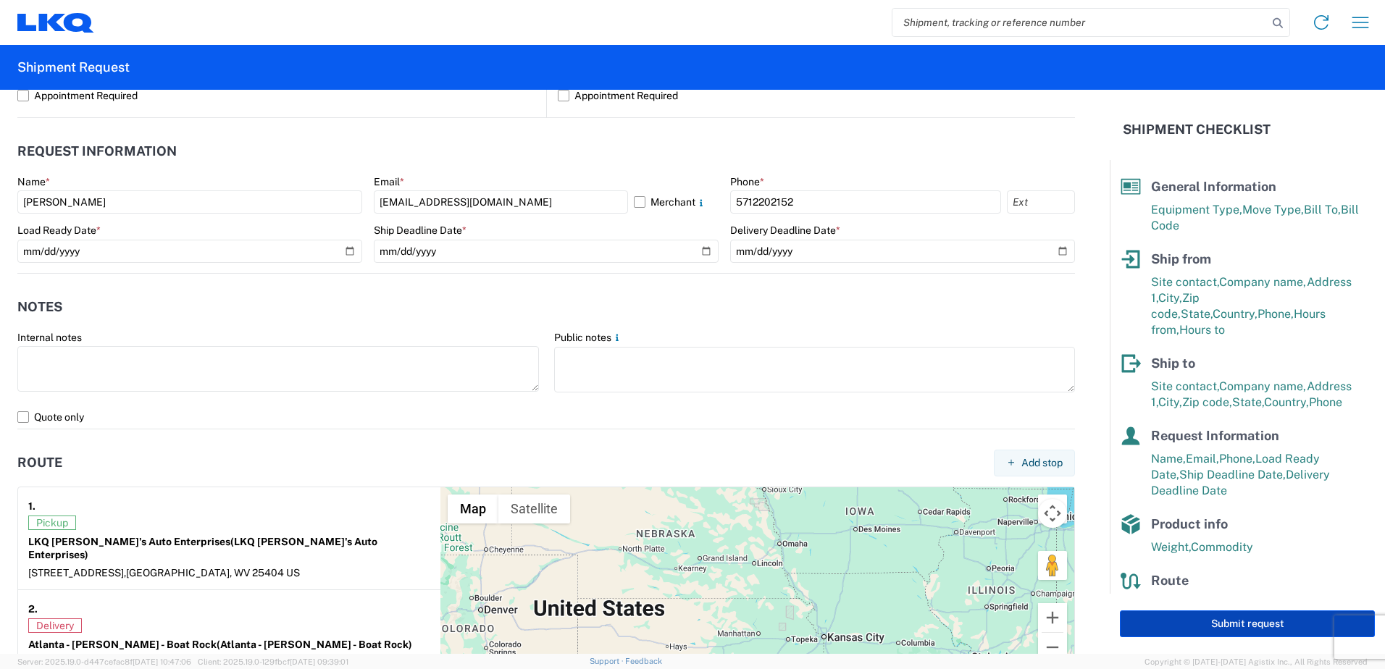
click at [1248, 624] on button "Submit request" at bounding box center [1247, 623] width 255 height 27
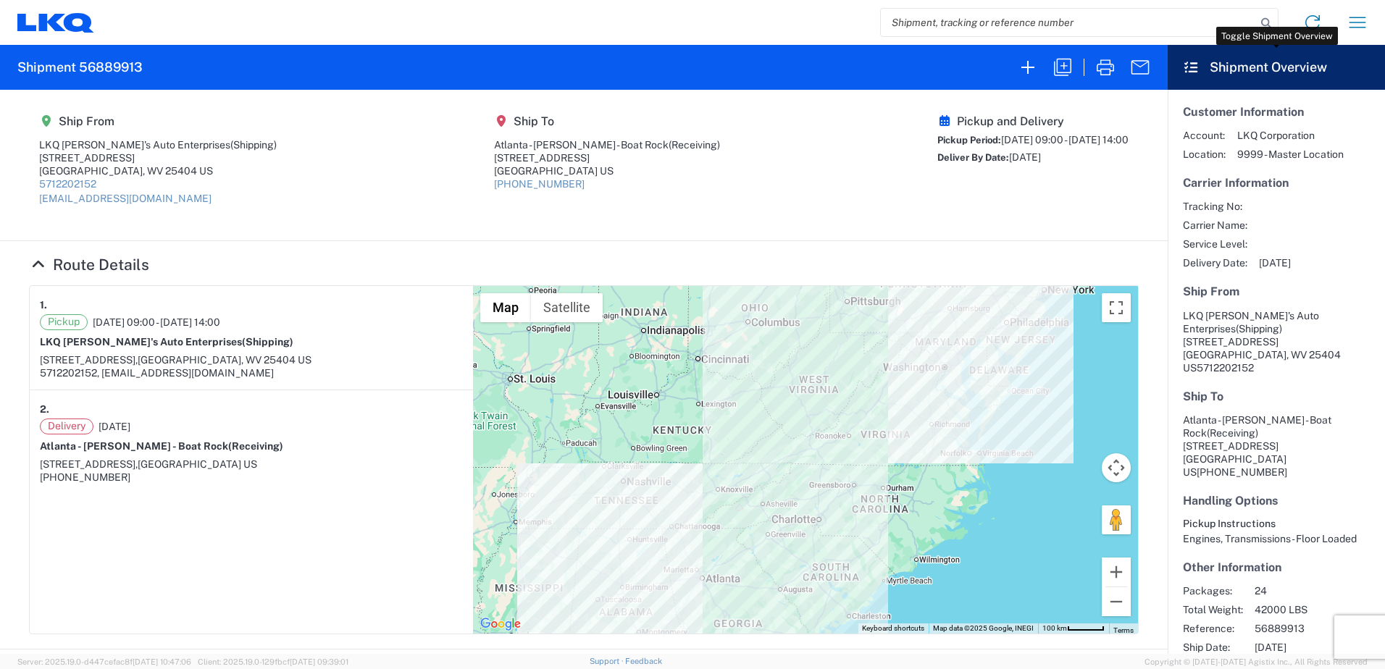
click at [1183, 66] on icon at bounding box center [1191, 67] width 17 height 13
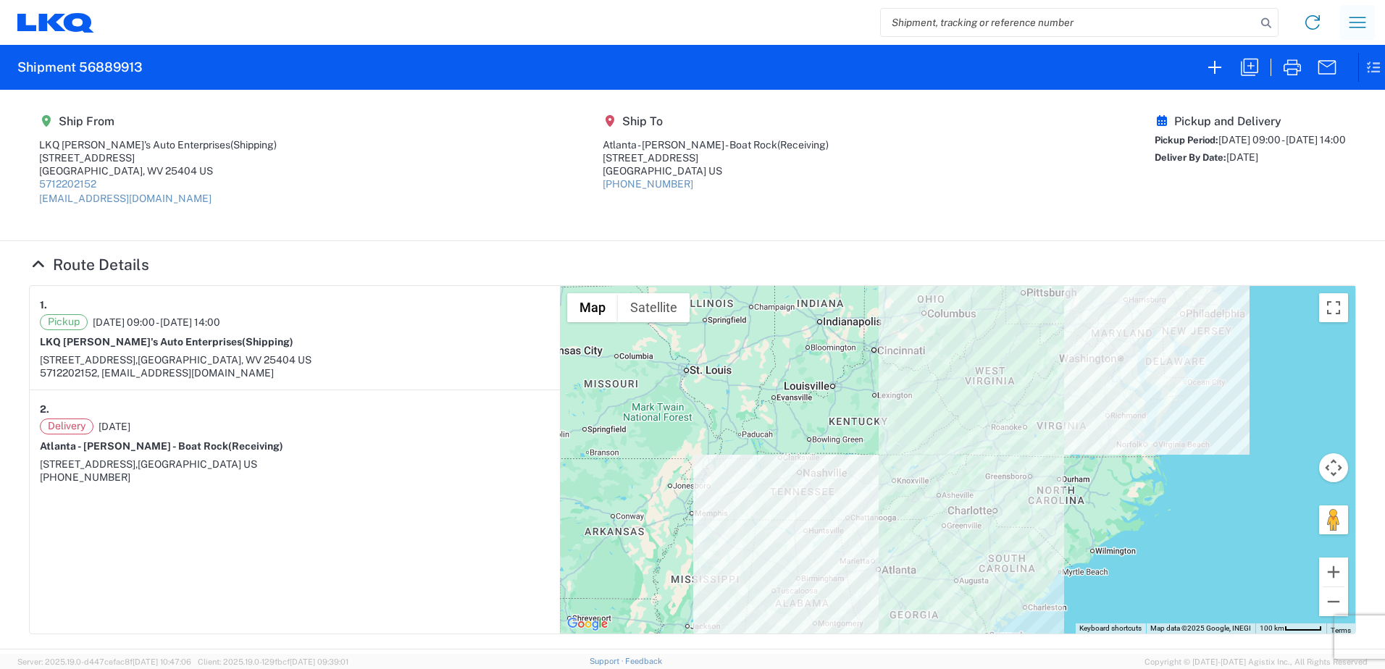
click at [1350, 20] on icon "button" at bounding box center [1357, 22] width 23 height 23
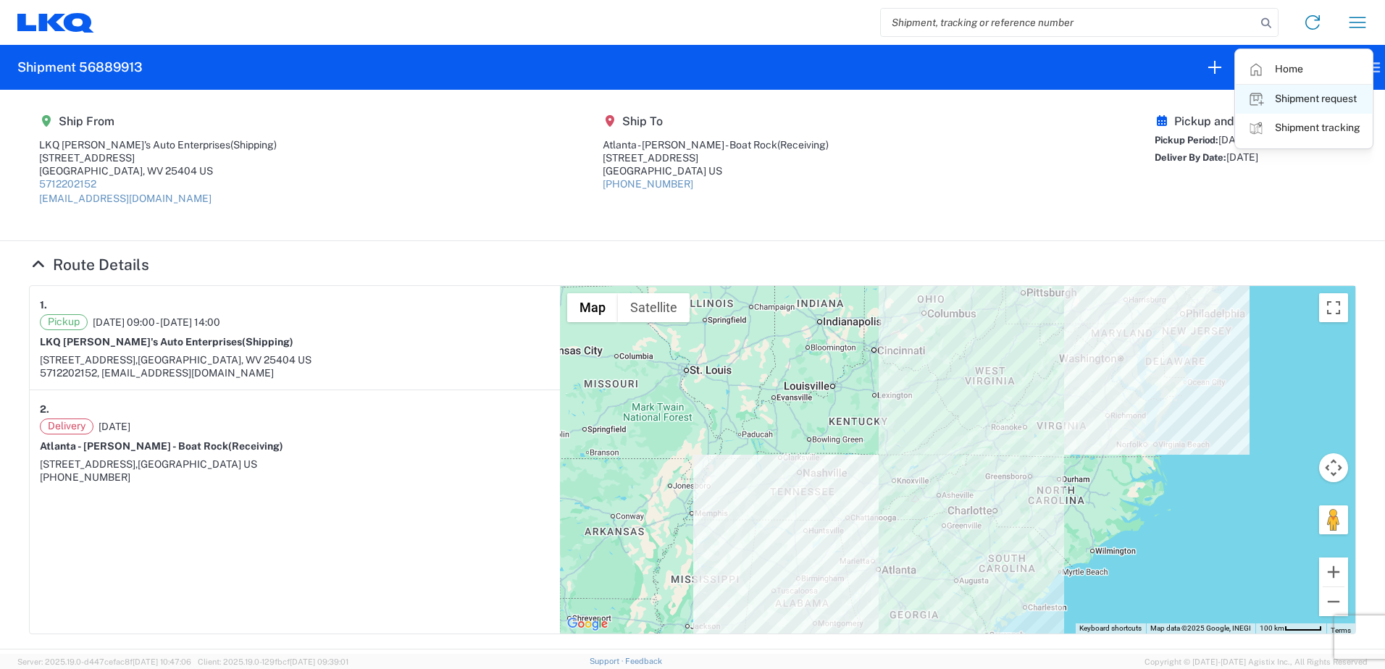
click at [1307, 98] on link "Shipment request" at bounding box center [1303, 99] width 136 height 29
select select "FULL"
select select "US"
select select "LBS"
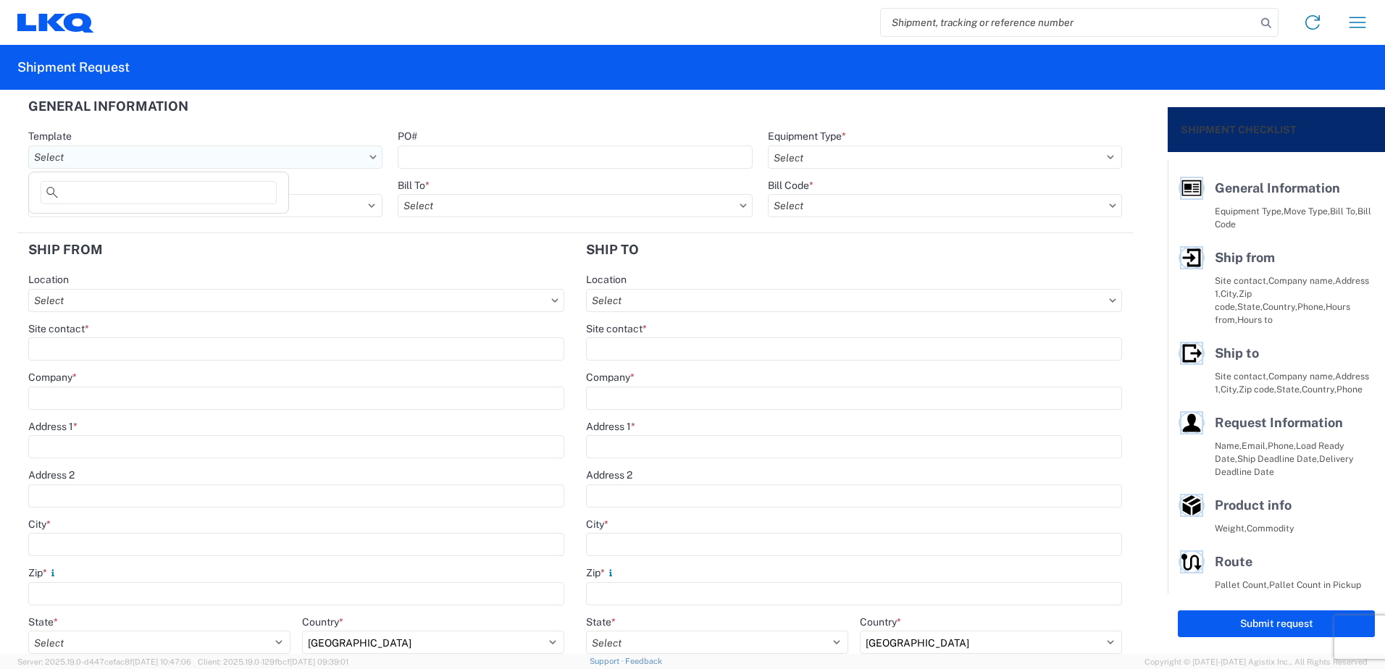
click at [114, 161] on input "text" at bounding box center [205, 157] width 354 height 23
type input "1383"
drag, startPoint x: 70, startPoint y: 232, endPoint x: 72, endPoint y: 224, distance: 8.5
click at [71, 227] on div "1383_Martinsburg_1634_Atlanta" at bounding box center [158, 221] width 253 height 23
type input "1383_Martinsburg_1634_Atlanta"
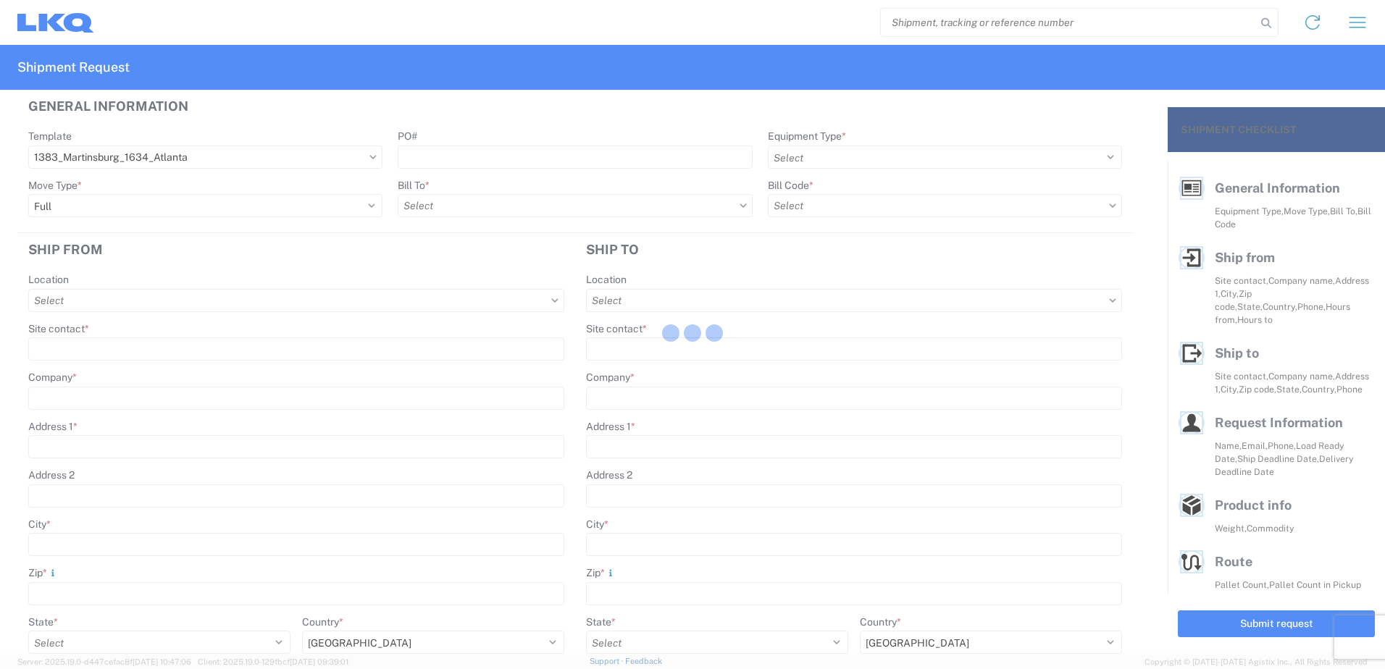
select select
type input "Shipping"
type input "LKQ [PERSON_NAME]'s Auto Enterprises"
type input "[STREET_ADDRESS]"
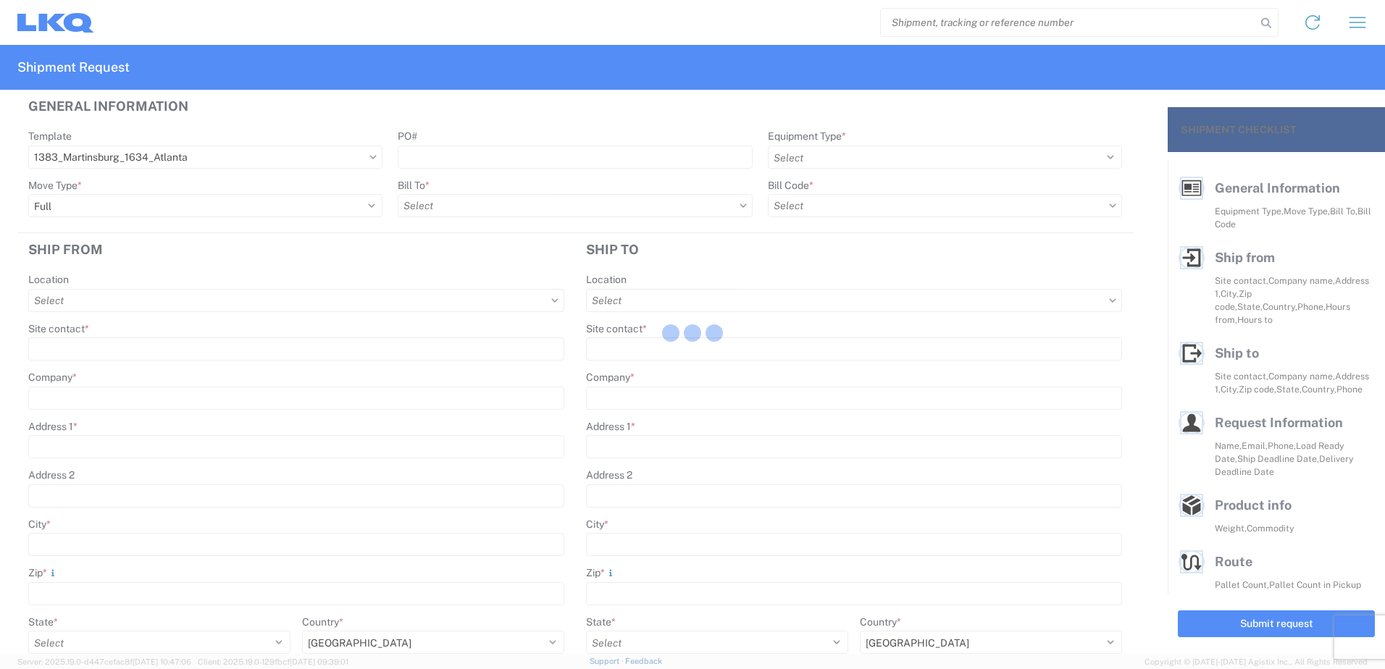
type input "[GEOGRAPHIC_DATA]"
type input "25404"
type input "Receiving"
type input "Atlanta - [PERSON_NAME] - Boat Rock"
type input "[STREET_ADDRESS]"
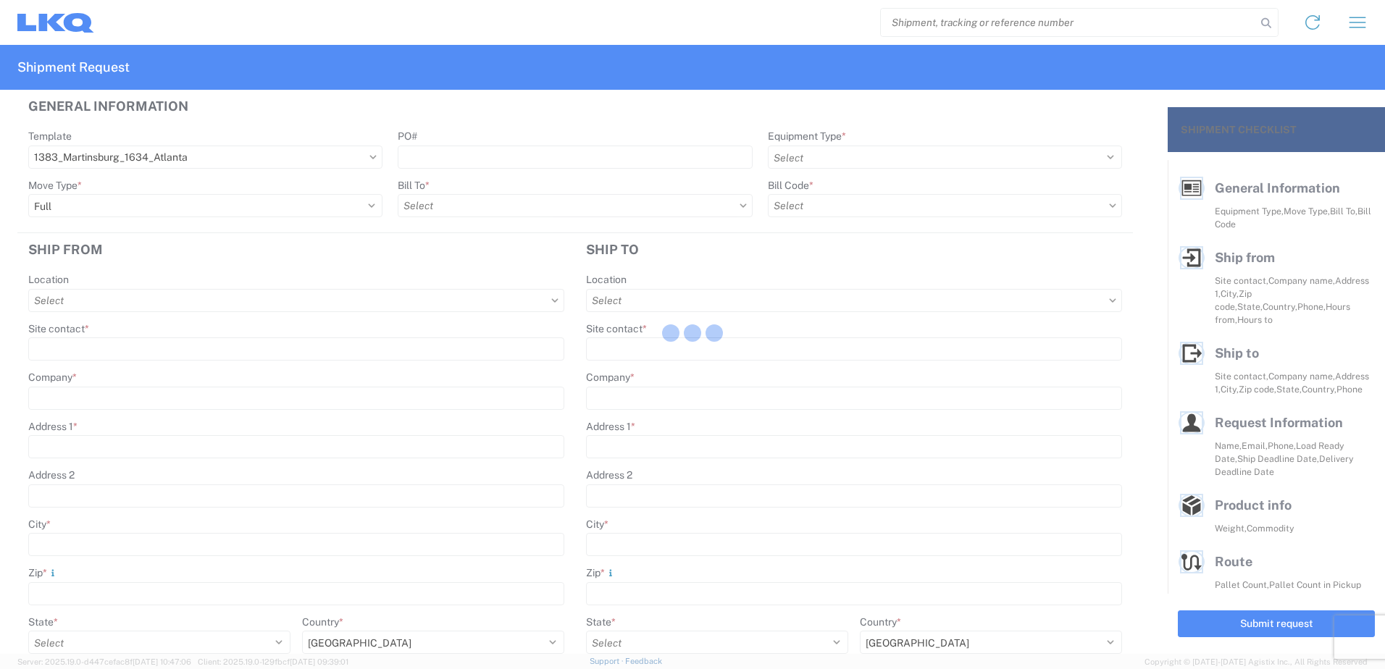
type input "[GEOGRAPHIC_DATA]"
type input "30336"
type input "[DATE]"
type input "42000"
type input "Engines, Transmissions"
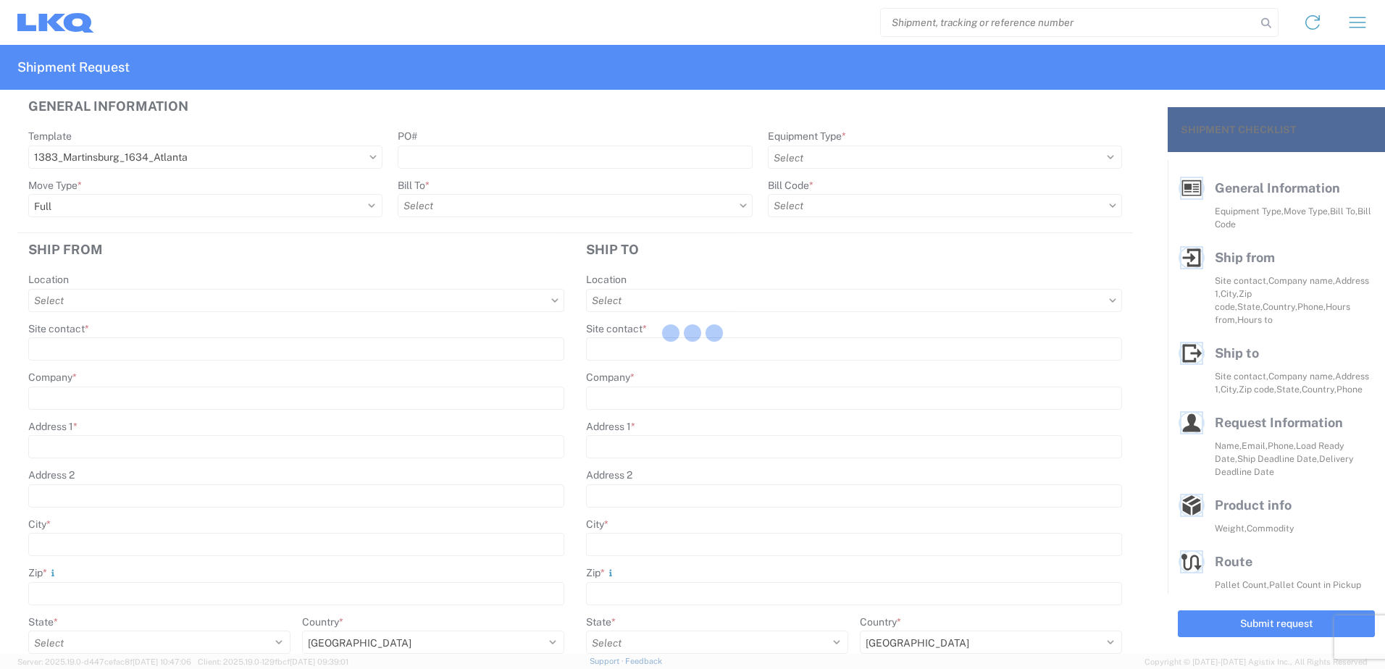
type input "1"
type input "12"
select select "IN"
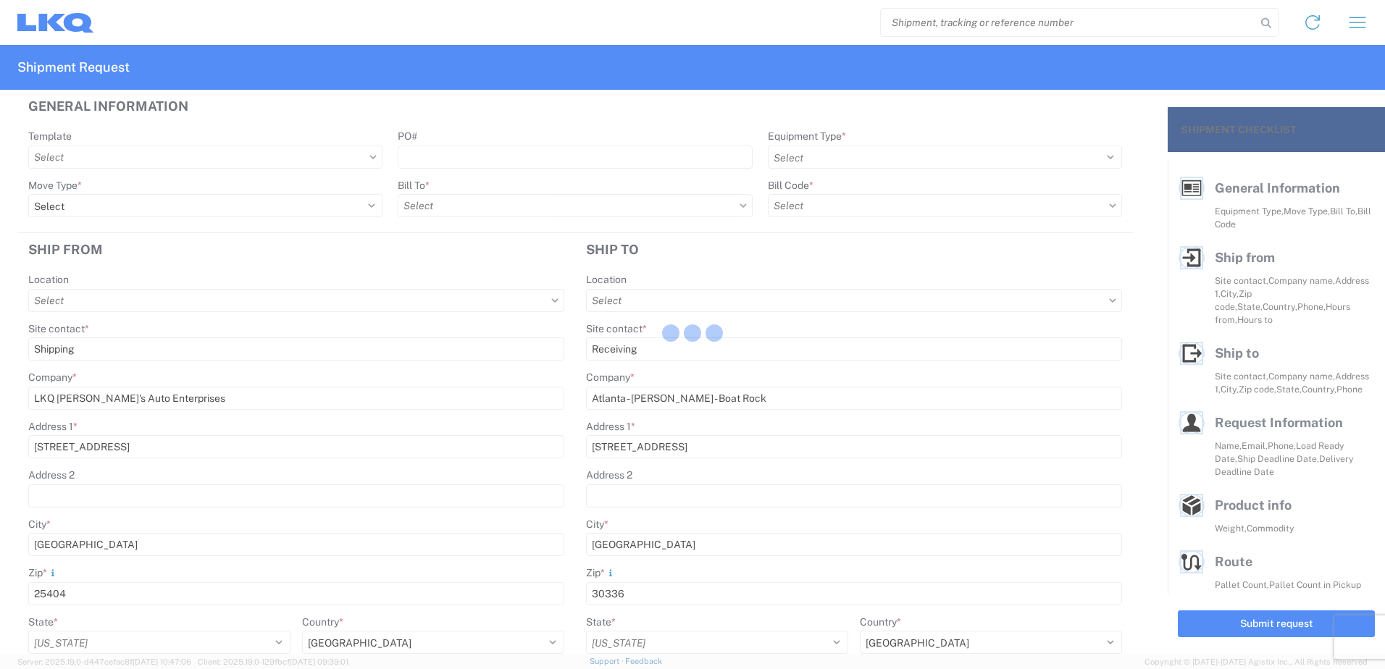
select select "US"
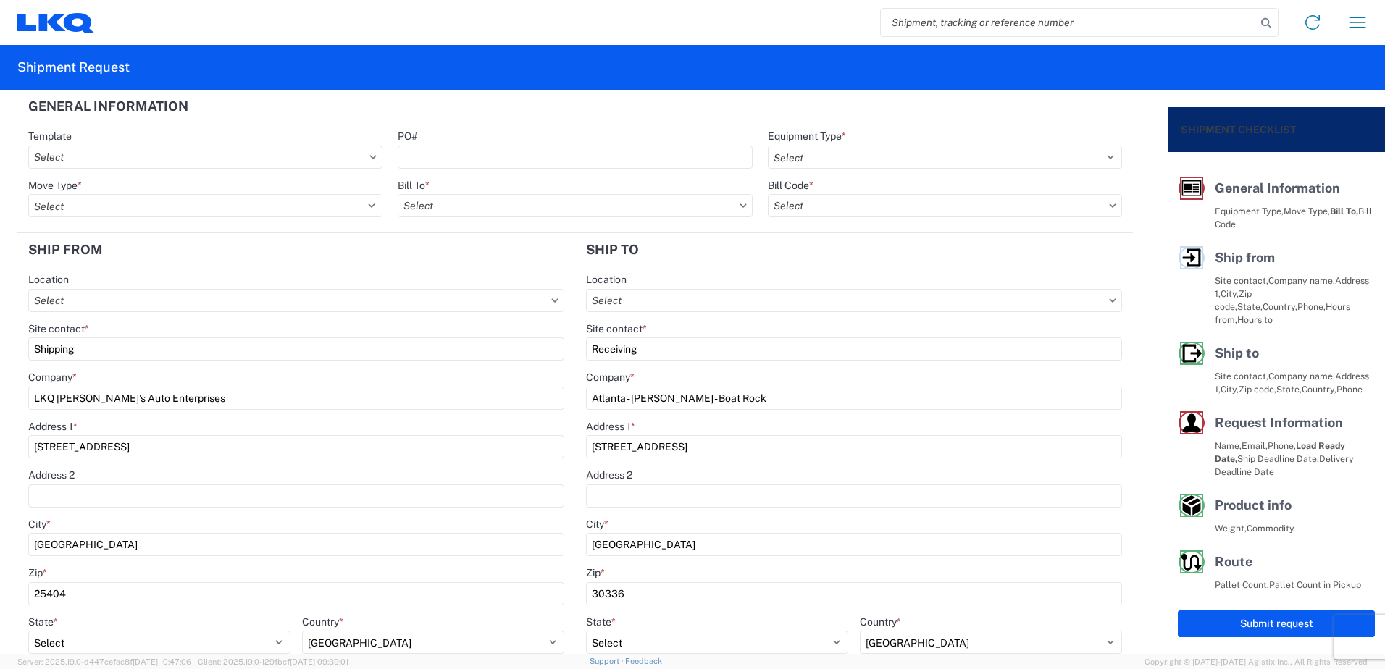
type input "1383 - LKQ [PERSON_NAME]'s Auto Enterprises"
type input "1634 - [GEOGRAPHIC_DATA] - [PERSON_NAME] - Boat Rock"
type input "1383-6300-66000-0000 - 1383 Freight Out"
